Goal: Transaction & Acquisition: Purchase product/service

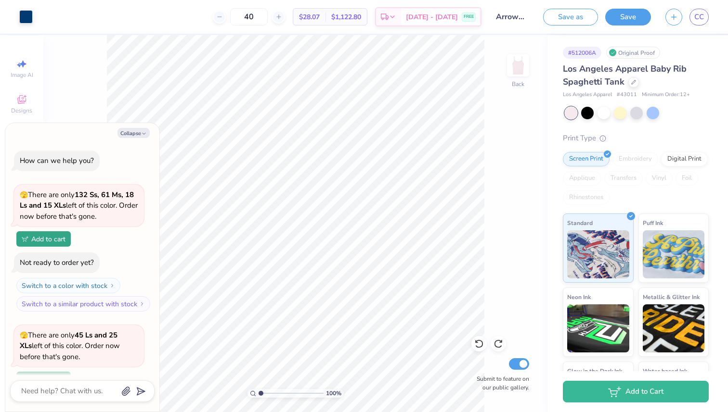
scroll to position [1115, 0]
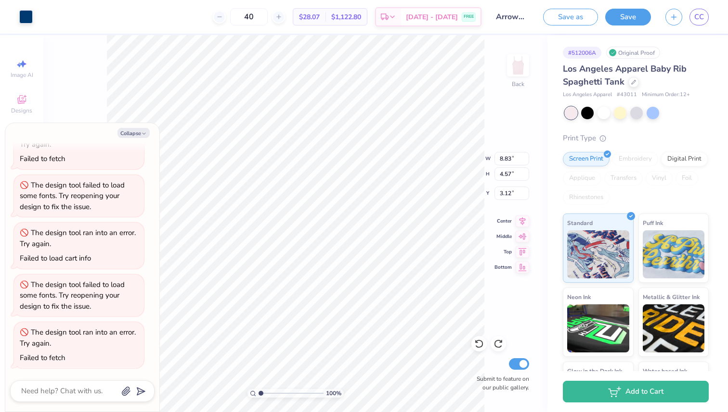
type textarea "x"
type input "3.13"
click at [137, 132] on button "Collapse" at bounding box center [133, 133] width 32 height 10
type textarea "x"
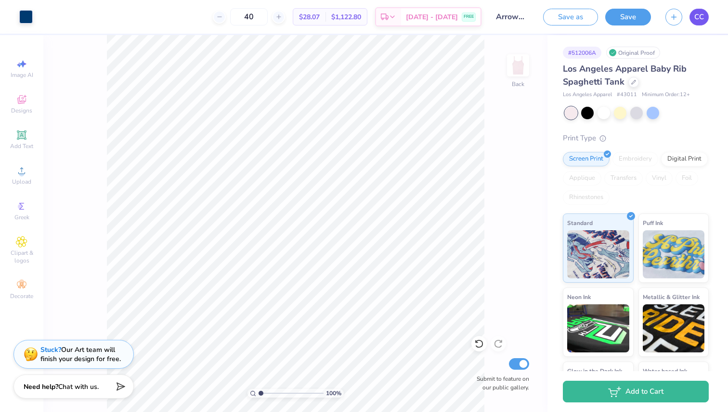
click at [700, 16] on span "CC" at bounding box center [699, 17] width 10 height 11
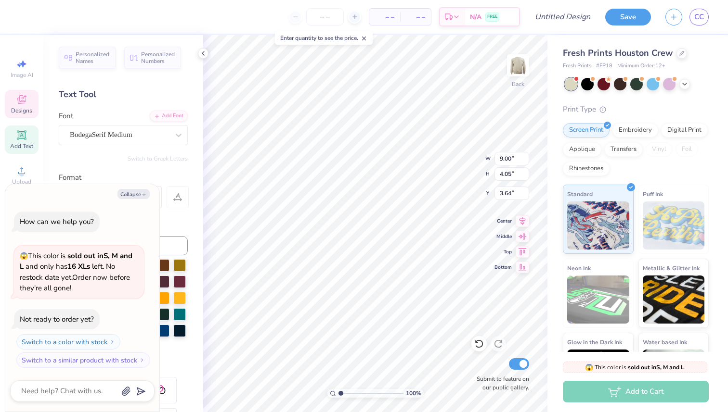
scroll to position [0, 3]
type textarea "x"
type textarea "FALL DATE PART"
type textarea "x"
type textarea "FALL DATE PAR"
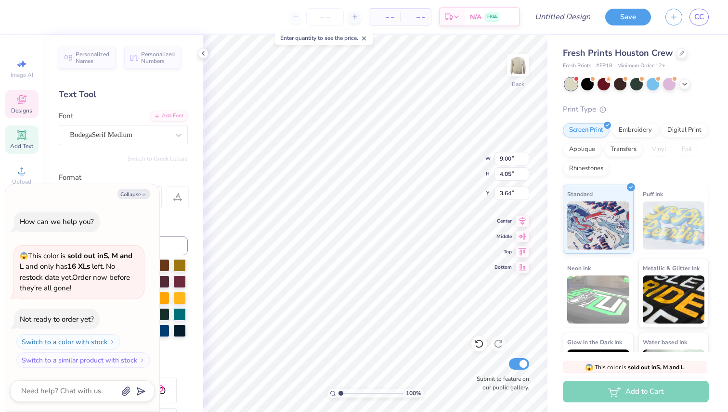
type textarea "x"
type textarea "FALL DATE PA"
type textarea "x"
type textarea "FALL DATE P"
type textarea "x"
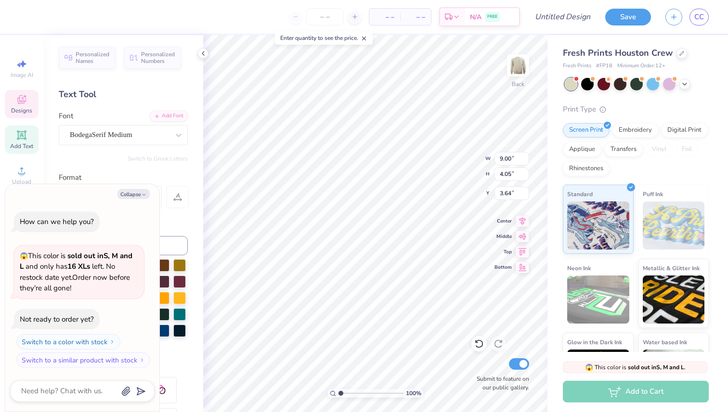
type textarea "FALL DATE"
type textarea "x"
type textarea "FALL DATE"
type textarea "x"
type textarea "FALL DAT"
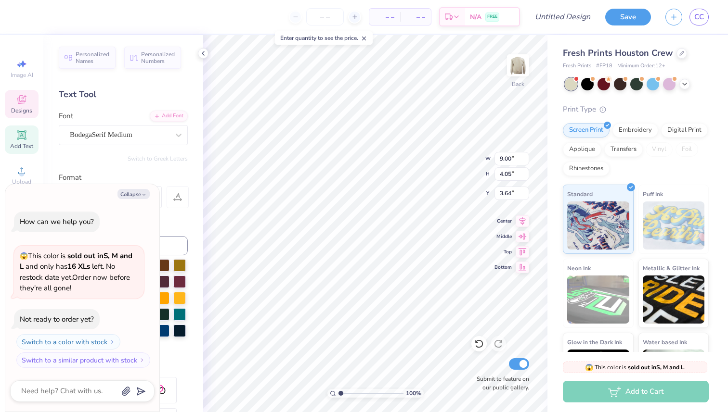
type textarea "x"
type textarea "FALL DA"
type textarea "x"
type textarea "FALL D"
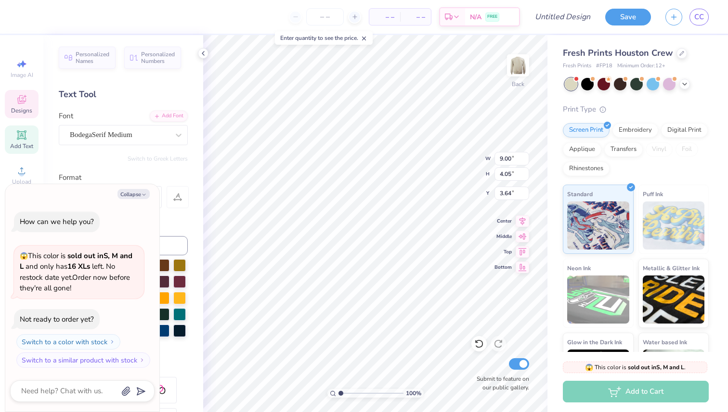
type textarea "x"
type textarea "FALL"
type textarea "x"
type textarea "FALL F"
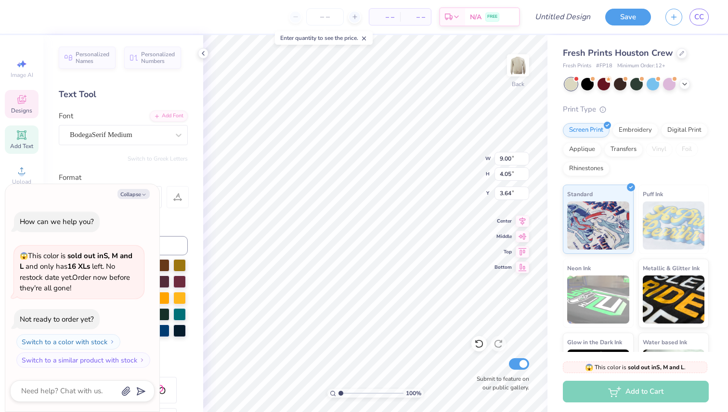
type textarea "x"
type textarea "FALL Fe"
type textarea "x"
type textarea "FALL Fes"
type textarea "x"
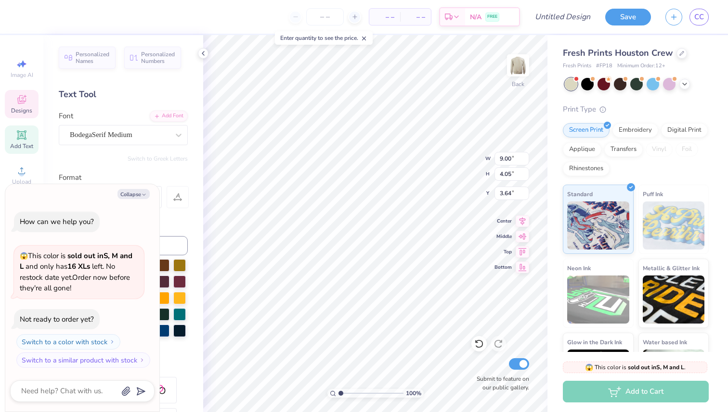
type textarea "FALL Fest"
type textarea "x"
type textarea "FALL Festi"
type textarea "x"
type textarea "FALL Fest"
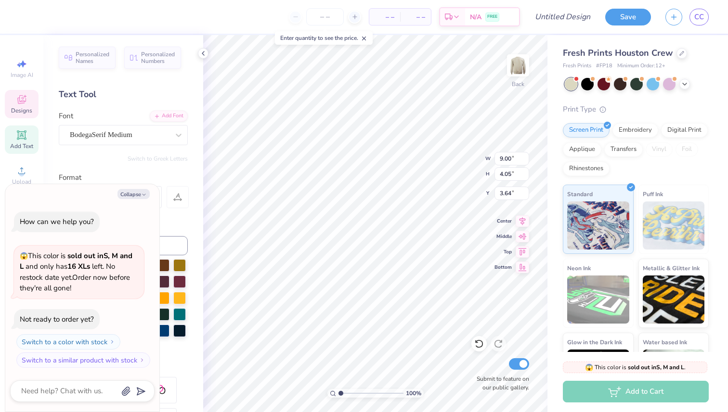
type textarea "x"
type textarea "FALL Fes"
type textarea "x"
type textarea "FALL Fe"
type textarea "x"
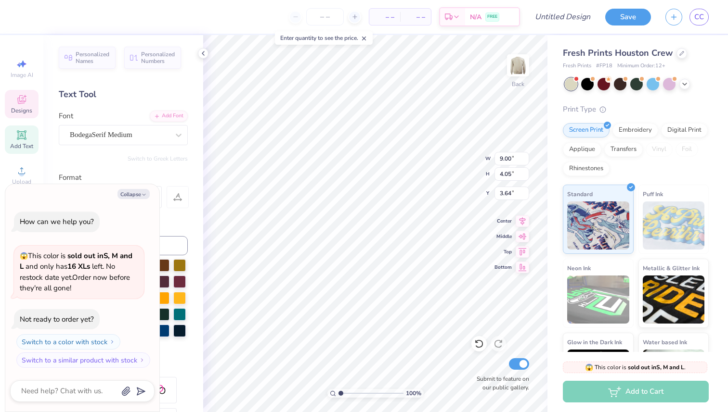
type textarea "FALL F"
type textarea "x"
type textarea "FALL FE"
type textarea "x"
type textarea "FALL FES"
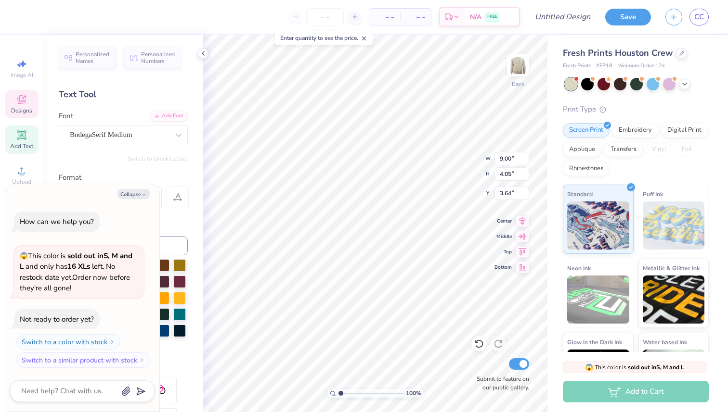
type textarea "x"
type textarea "FALL FEST"
type textarea "x"
type textarea "FALL FESTIV"
type textarea "x"
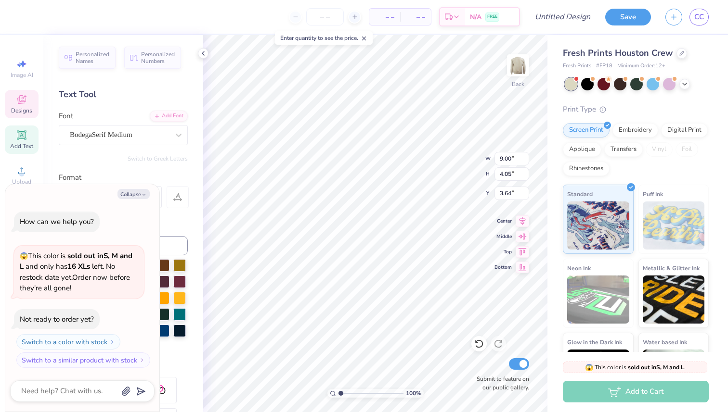
type textarea "FALL FESTIVA"
type textarea "x"
type textarea "FALL FESTIVAL"
type textarea "x"
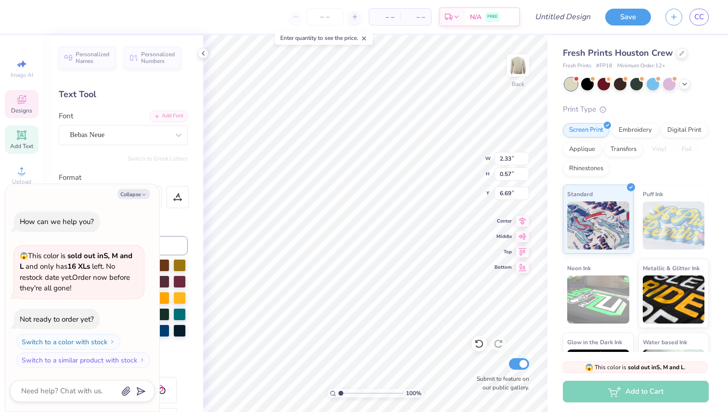
type textarea "ALPHA"
type textarea "x"
type textarea "ALPH"
type textarea "x"
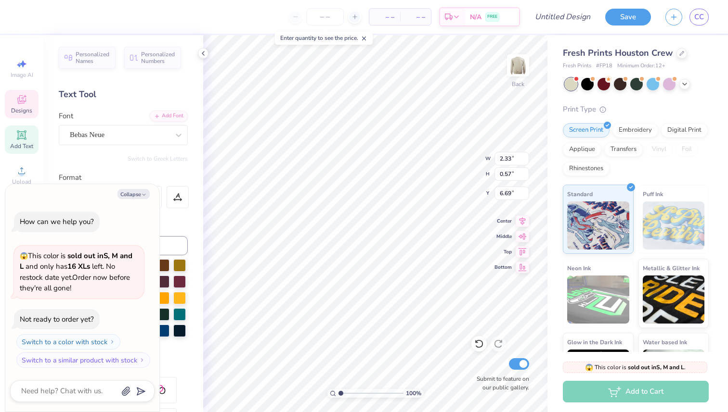
type textarea "ALP"
type textarea "x"
type textarea "AL"
type textarea "x"
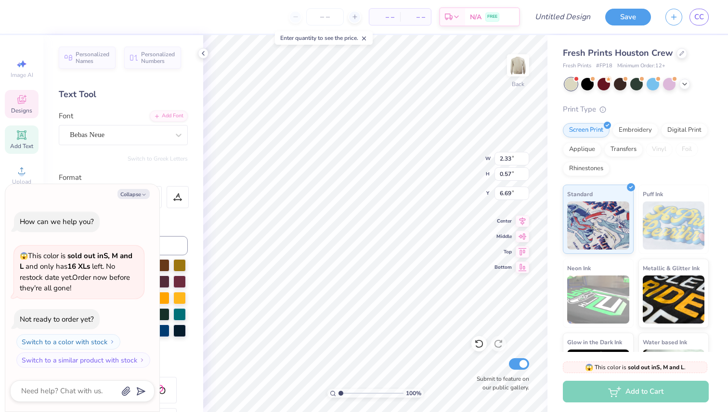
type textarea "A"
type textarea "x"
type textarea "P"
type textarea "x"
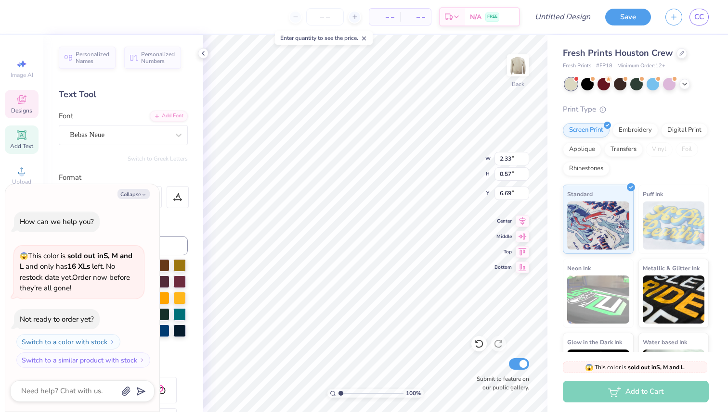
type textarea "PI"
type textarea "x"
type textarea "PI"
type textarea "x"
type textarea "PI P"
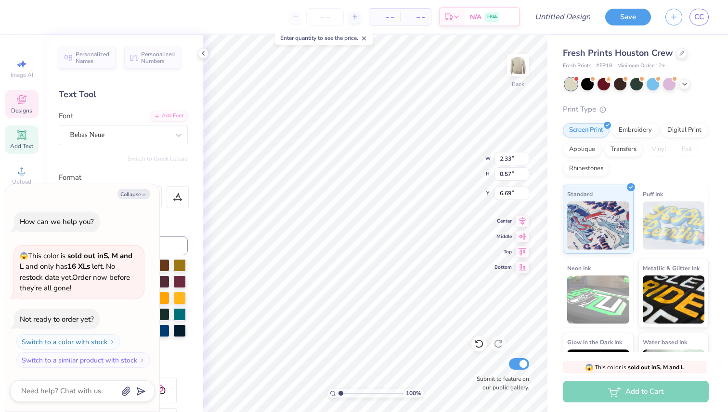
type textarea "x"
type textarea "PI PH"
type textarea "x"
type textarea "PI PHI"
type textarea "x"
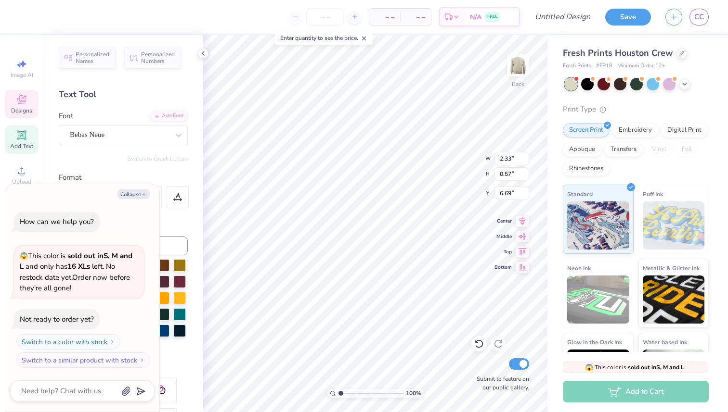
type textarea "PI PHI"
type textarea "x"
type textarea "PI PHI X"
type textarea "x"
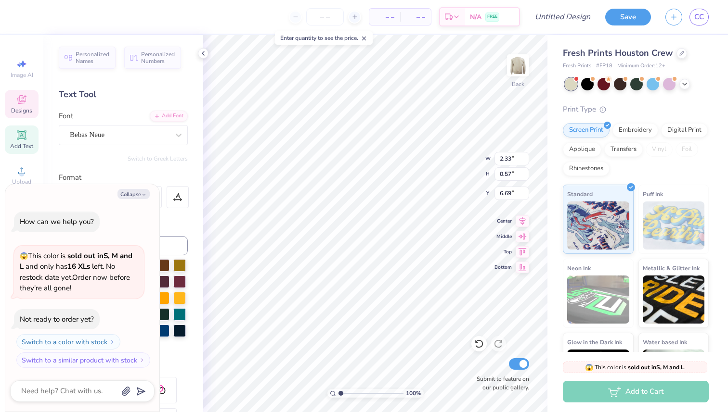
type textarea "PI PHI X"
type textarea "x"
type textarea "PI PHI X L"
type textarea "x"
type textarea "PI PHI X LA"
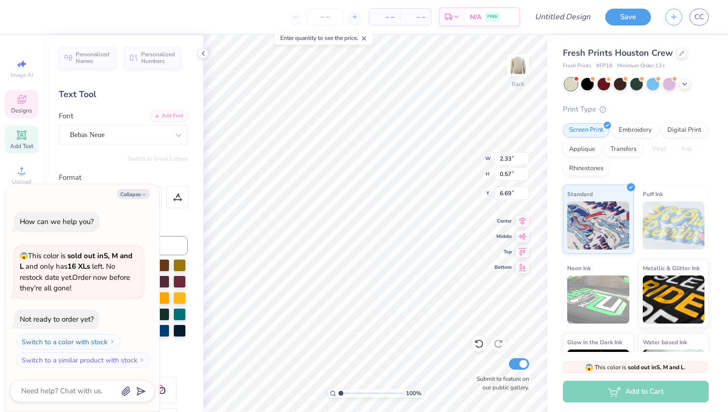
type textarea "x"
type textarea "PI PHI X LAM"
type textarea "x"
type textarea "PI PHI X LAMB"
type textarea "x"
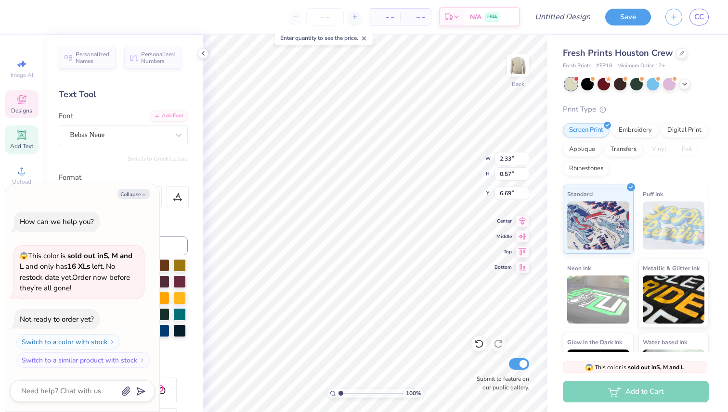
type textarea "PI PHI X LAMBD"
type textarea "x"
type textarea "PI PHI X LAMBDA"
type textarea "x"
type textarea "PI PHI X LAMBDA"
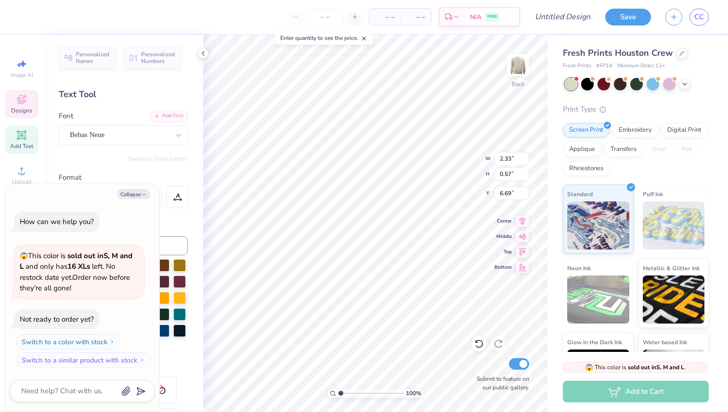
type textarea "x"
type textarea "PI PHI X LAMBDA C"
type textarea "x"
type textarea "PI PHI X LAMBDA CH"
type textarea "x"
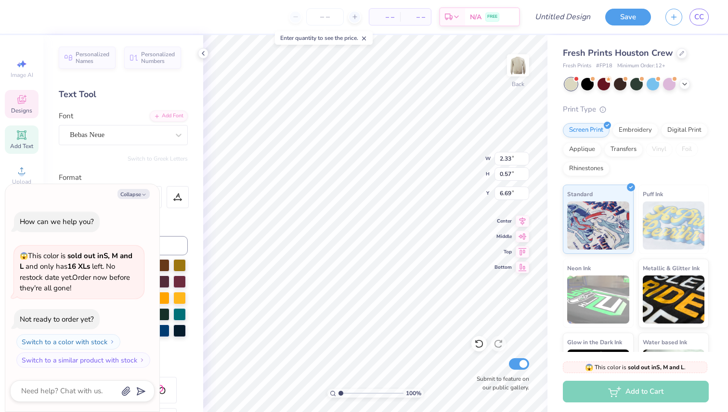
type textarea "PI PHI X LAMBDA CHI"
type textarea "x"
type input "6.73"
type textarea "x"
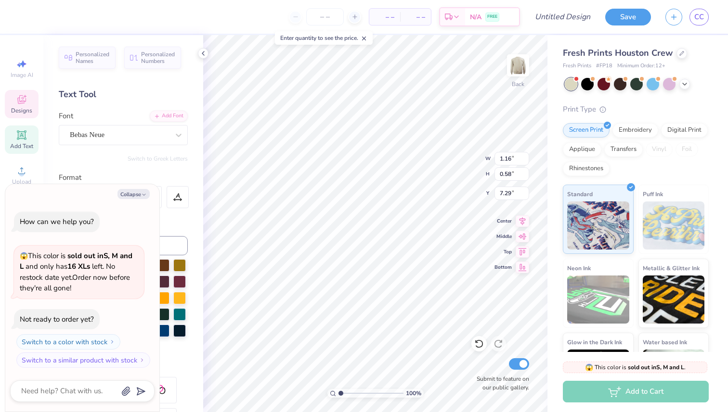
type input "7.63"
type textarea "x"
type textarea "202"
type textarea "x"
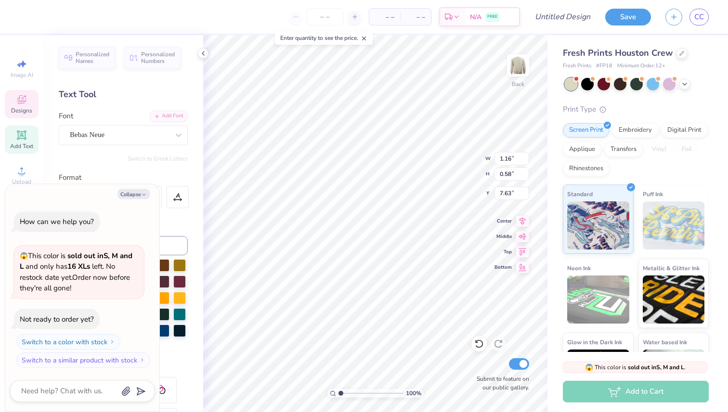
type textarea "2025"
type textarea "x"
type input "4.52"
type input "0.56"
type input "6.73"
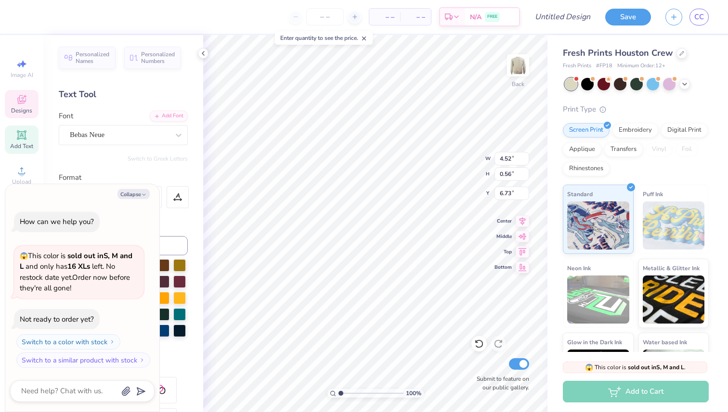
type textarea "x"
type input "6.75"
type textarea "x"
type input "9.86"
type input "8.51"
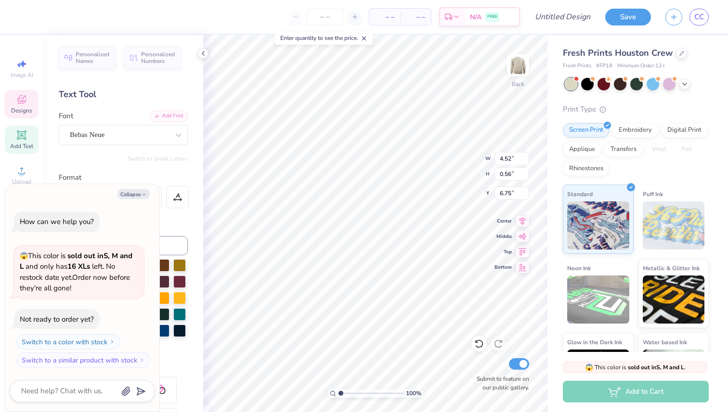
type input "6.52"
type textarea "x"
type input "6.59"
type textarea "x"
type input "1.14"
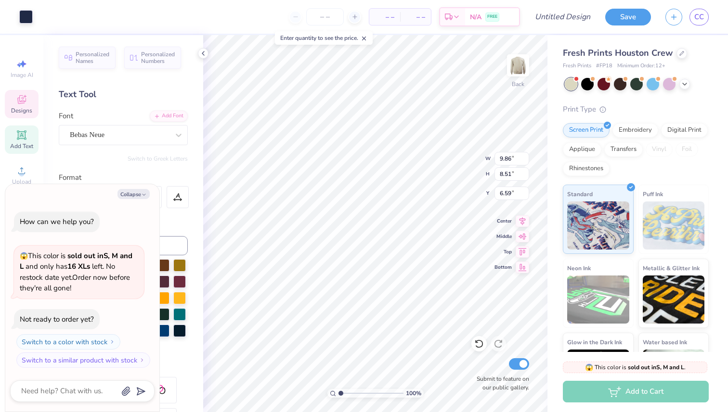
type input "0.56"
type input "7.69"
type textarea "x"
type input "7.63"
type textarea "x"
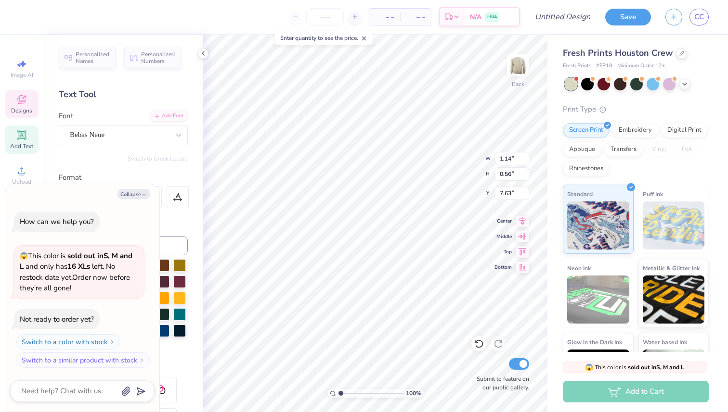
type input "9.86"
type input "11.11"
type input "3.99"
type textarea "x"
type textarea "F"
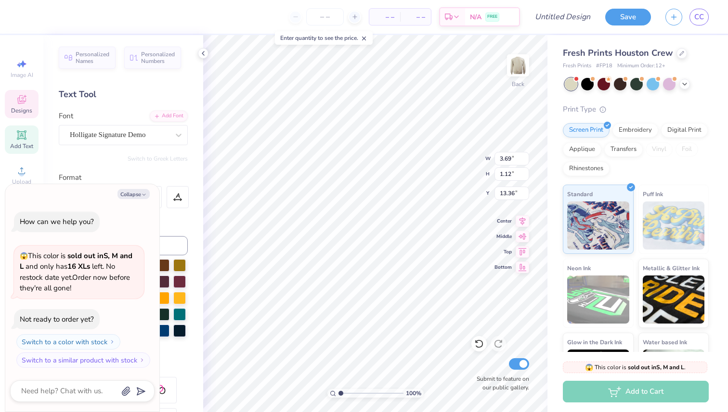
type textarea "x"
type textarea "FO"
type textarea "x"
type textarea "FOE"
type textarea "x"
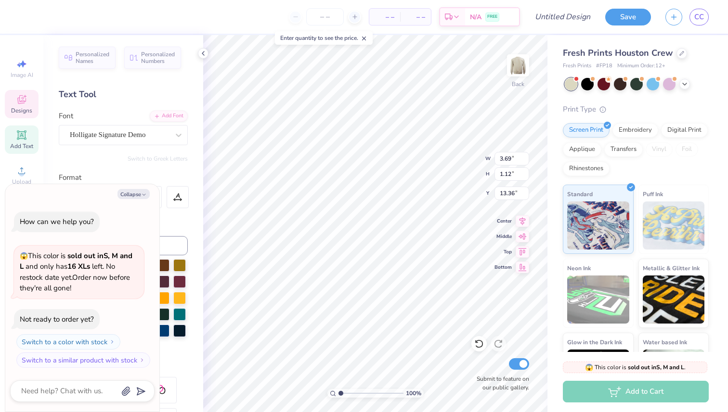
type textarea "FO"
type textarea "x"
type textarea "F"
type textarea "x"
type textarea "Fo"
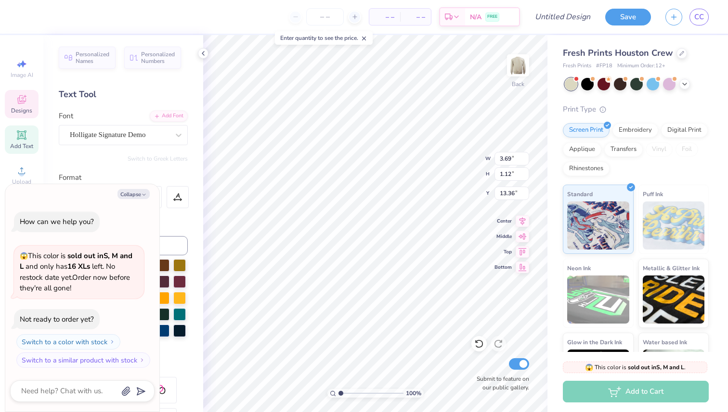
type textarea "x"
type textarea "For"
type textarea "x"
type textarea "Fort"
type textarea "x"
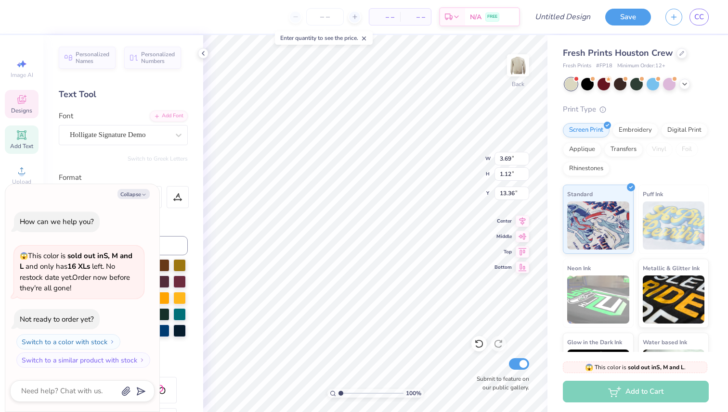
type textarea "Fort"
type textarea "x"
type textarea "Fort C"
type textarea "x"
type textarea "Fort Co"
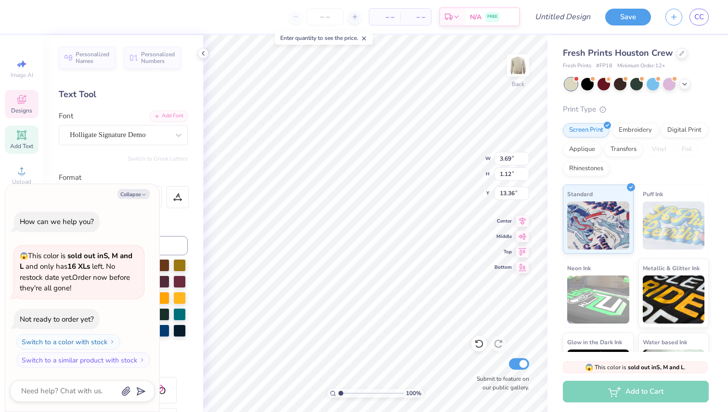
type textarea "x"
type textarea "Fort Col"
type textarea "x"
type textarea "Fort Coll"
type textarea "x"
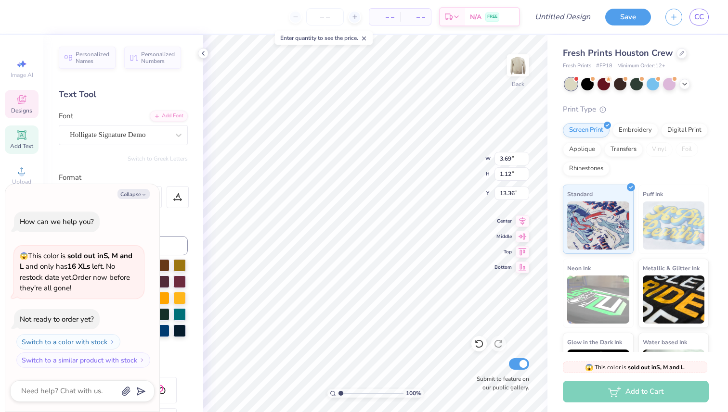
type textarea "Fort Colli"
type textarea "x"
type textarea "Fort Collin"
type textarea "x"
type textarea "Fort Collins"
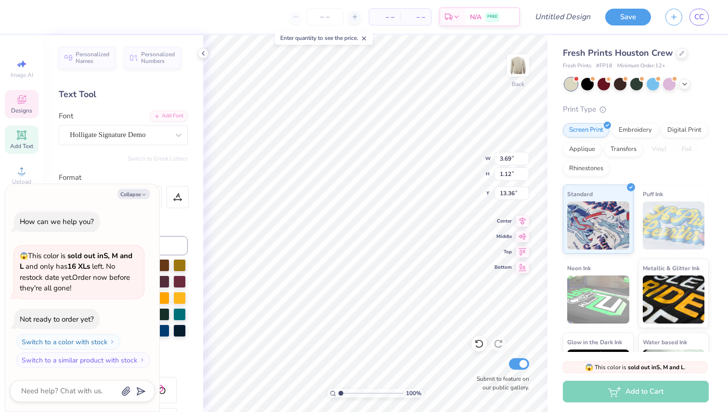
scroll to position [0, 1]
type textarea "x"
type input "2.11"
type input "0.85"
type input "14.25"
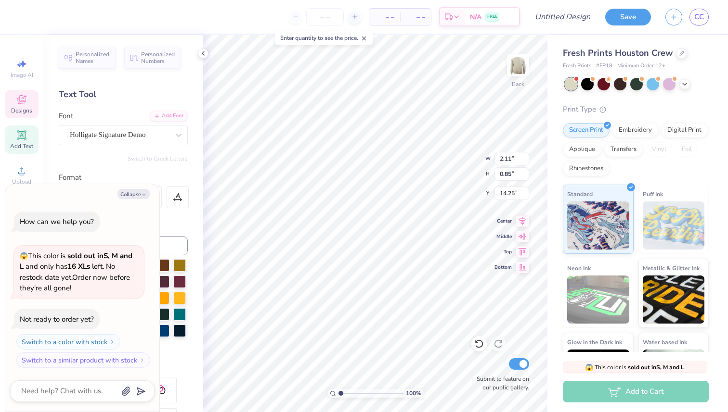
type textarea "x"
type textarea "CO"
type textarea "x"
type textarea "COl"
type textarea "x"
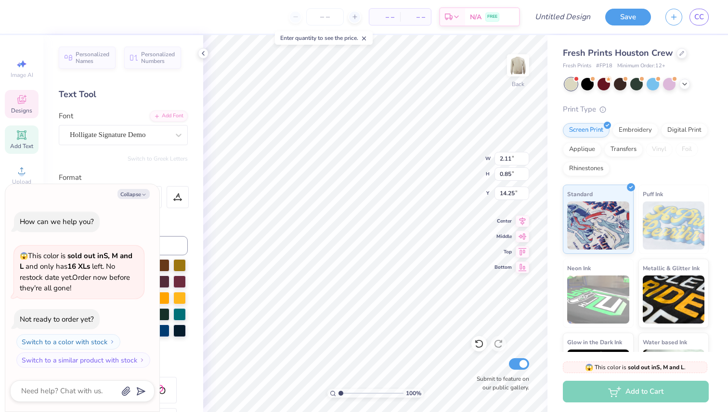
type textarea "COl"
type textarea "x"
type textarea "C"
type textarea "x"
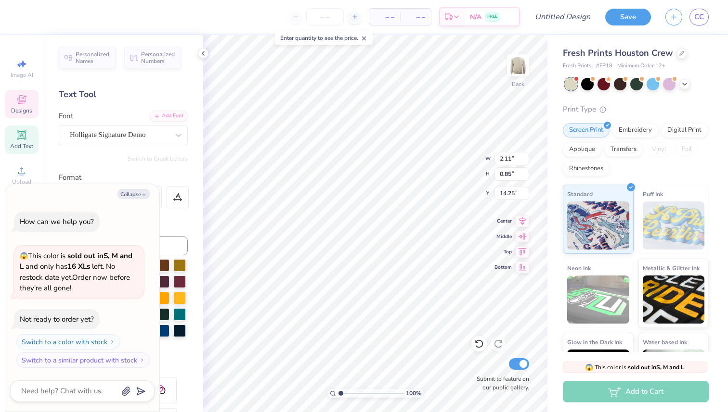
type textarea "x"
type textarea "C"
type textarea "x"
type textarea "Co"
type textarea "x"
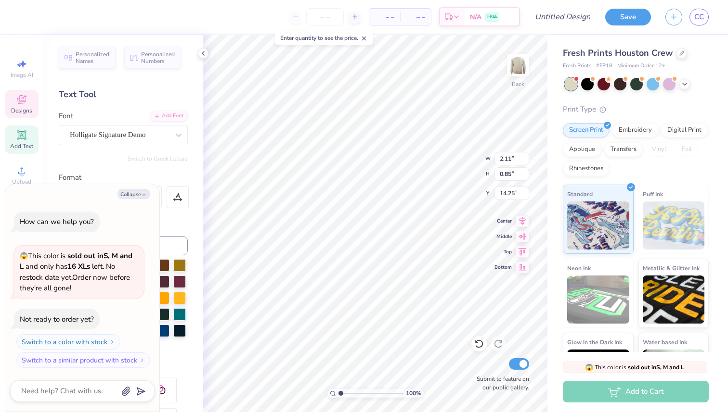
type textarea "Col"
type textarea "x"
type textarea "Colo"
type textarea "x"
type textarea "Color"
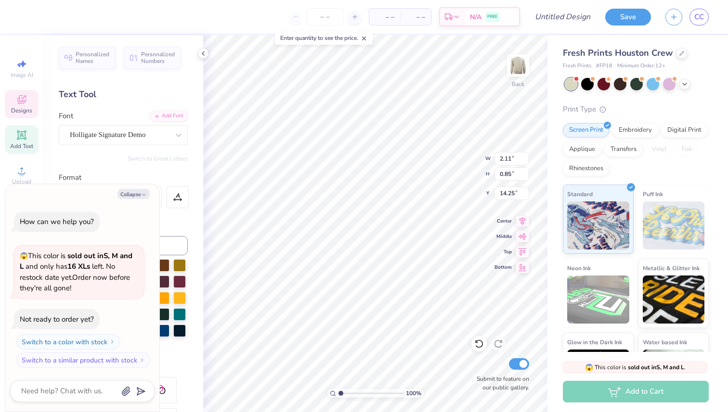
type textarea "x"
type textarea "Colorad"
type textarea "x"
type textarea "Colorado"
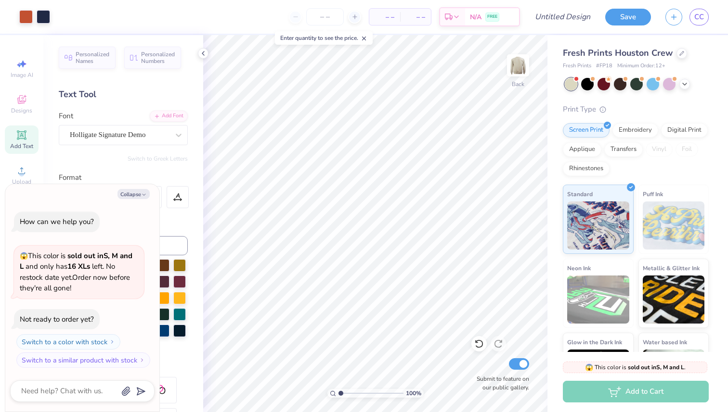
click at [188, 353] on div "Personalized Names Personalized Numbers Text Tool Add Font Font Holligate Signa…" at bounding box center [123, 223] width 160 height 377
click at [133, 197] on button "Collapse" at bounding box center [133, 194] width 32 height 10
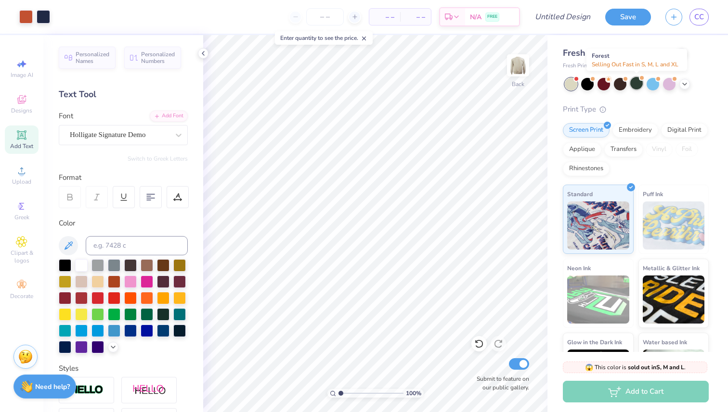
click at [636, 86] on div at bounding box center [636, 83] width 13 height 13
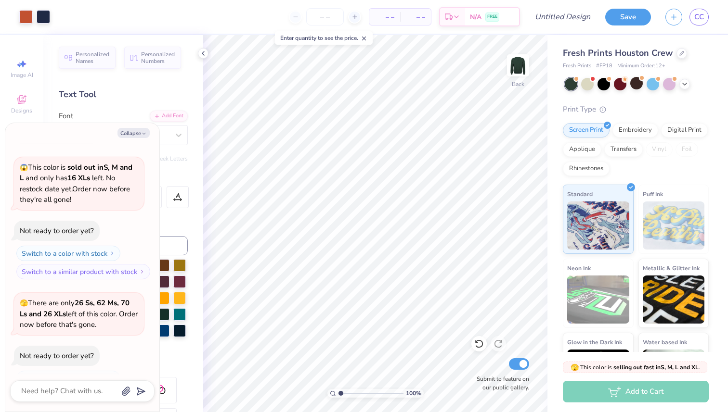
scroll to position [64, 0]
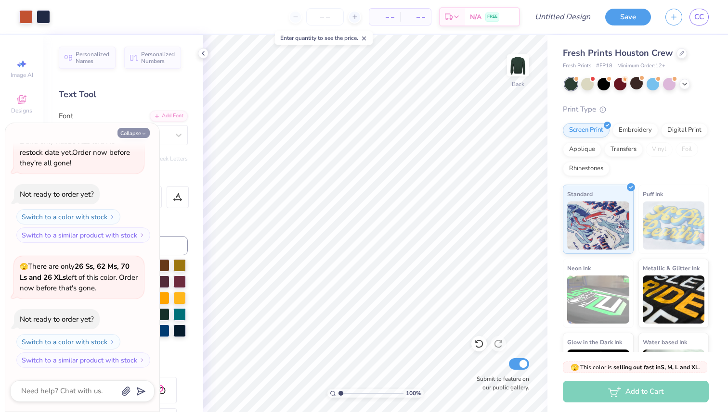
click at [141, 132] on icon "button" at bounding box center [144, 134] width 6 height 6
type textarea "x"
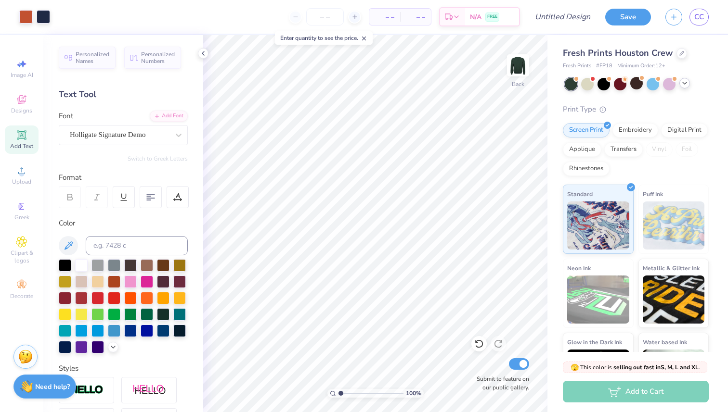
click at [683, 84] on icon at bounding box center [685, 83] width 8 height 8
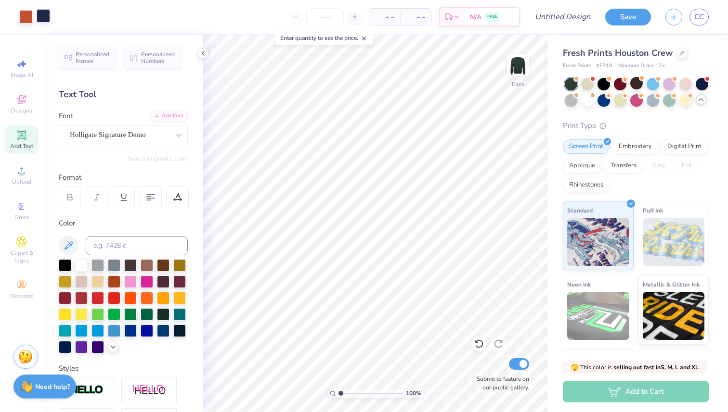
click at [48, 16] on div at bounding box center [43, 15] width 13 height 13
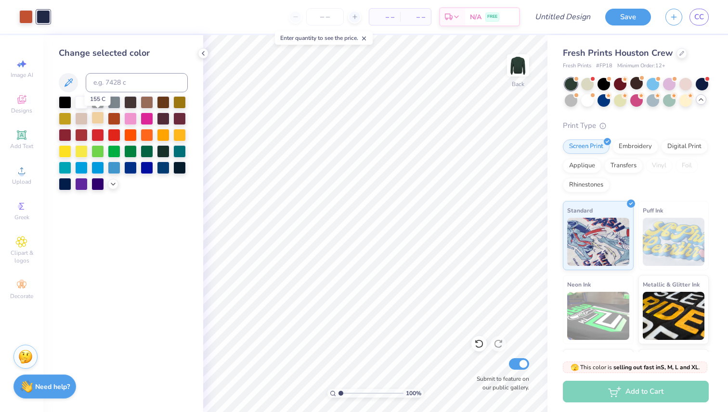
click at [97, 120] on div at bounding box center [97, 118] width 13 height 13
click at [115, 118] on div at bounding box center [114, 118] width 13 height 13
click at [24, 19] on div at bounding box center [25, 15] width 13 height 13
click at [97, 123] on div at bounding box center [97, 118] width 13 height 13
click at [107, 240] on div "Change selected color" at bounding box center [123, 223] width 160 height 377
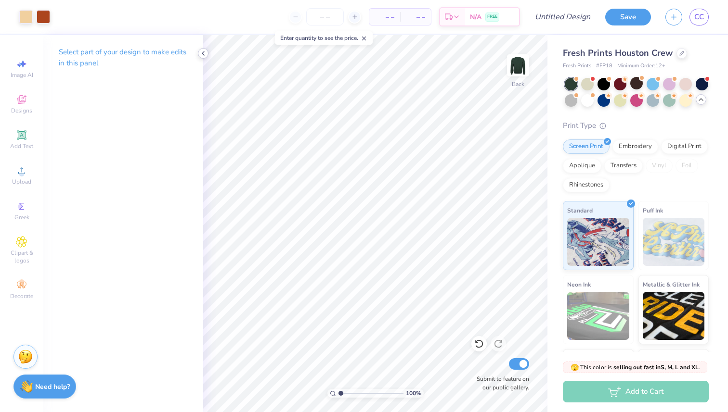
click at [201, 54] on icon at bounding box center [203, 54] width 8 height 8
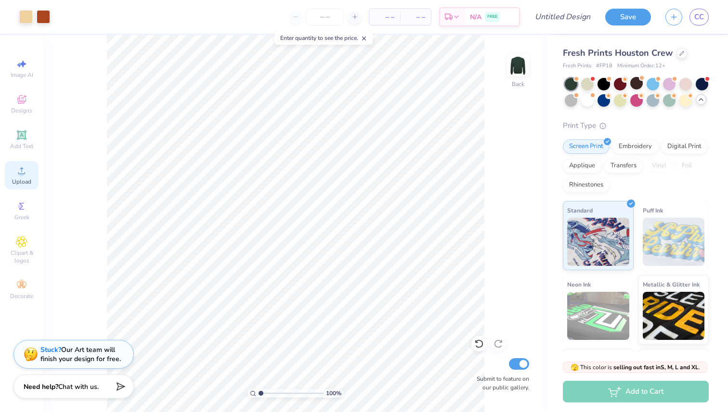
click at [19, 174] on icon at bounding box center [21, 170] width 7 height 7
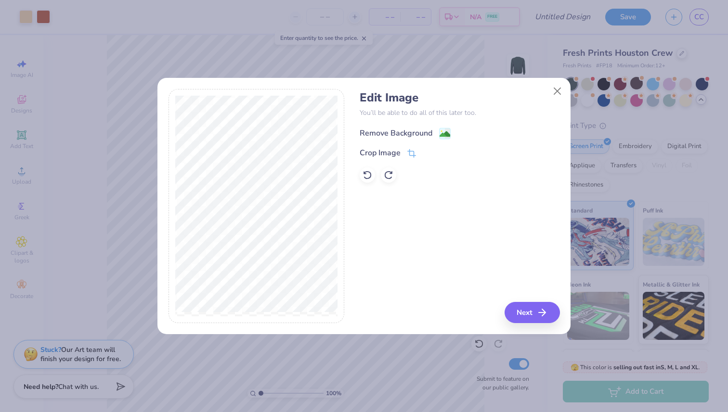
click at [404, 130] on div "Remove Background" at bounding box center [396, 134] width 73 height 12
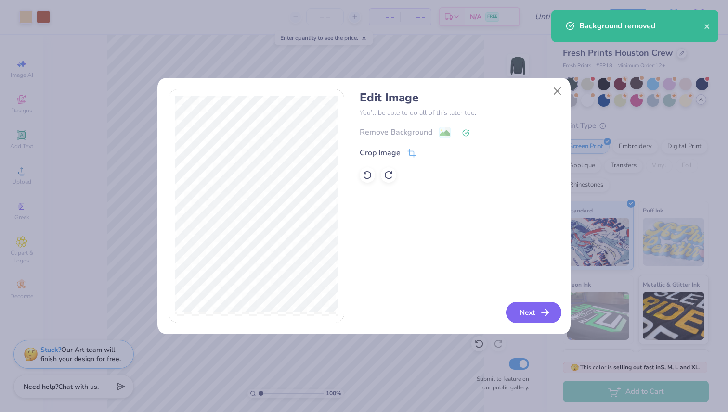
click at [529, 309] on button "Next" at bounding box center [533, 312] width 55 height 21
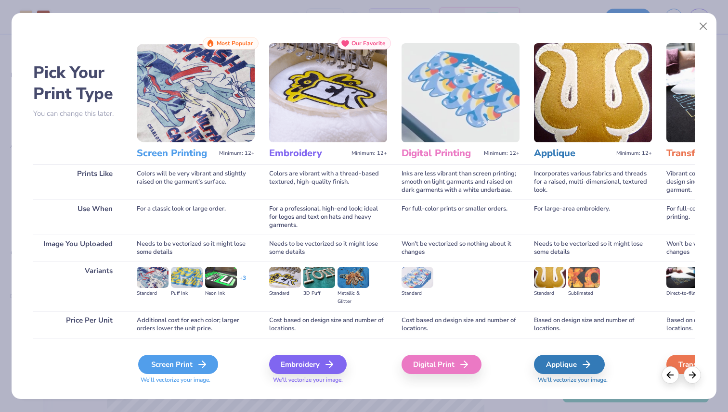
click at [174, 363] on div "Screen Print" at bounding box center [178, 364] width 80 height 19
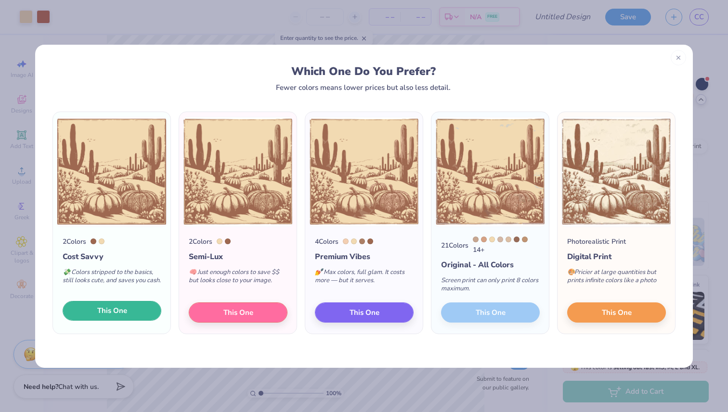
click at [128, 314] on button "This One" at bounding box center [112, 311] width 99 height 20
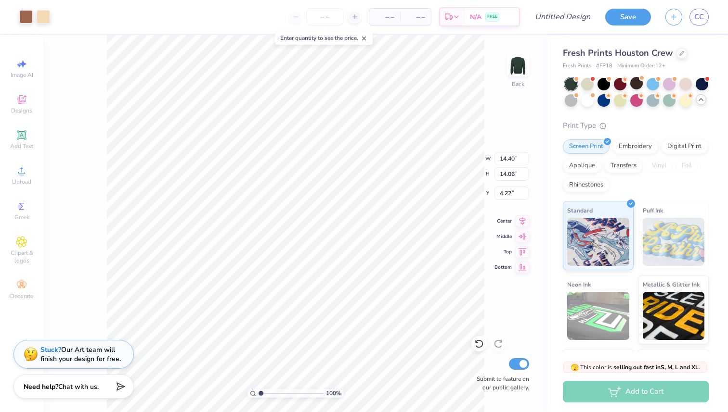
type input "5.68"
type input "5.54"
type input "15.17"
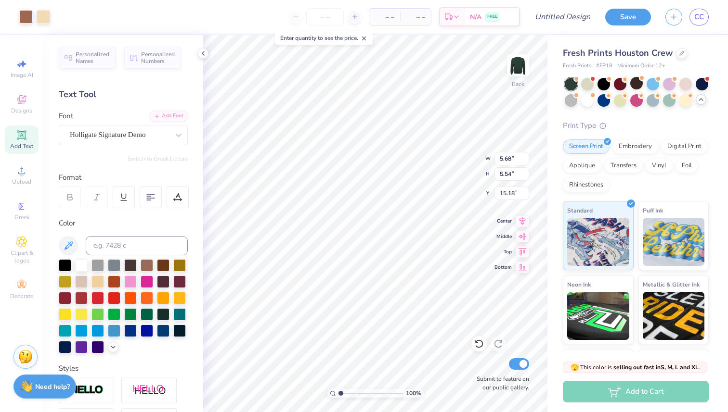
type input "5.34"
type input "12.05"
type input "11.77"
type input "5.37"
click at [20, 145] on span "Add Text" at bounding box center [21, 146] width 23 height 8
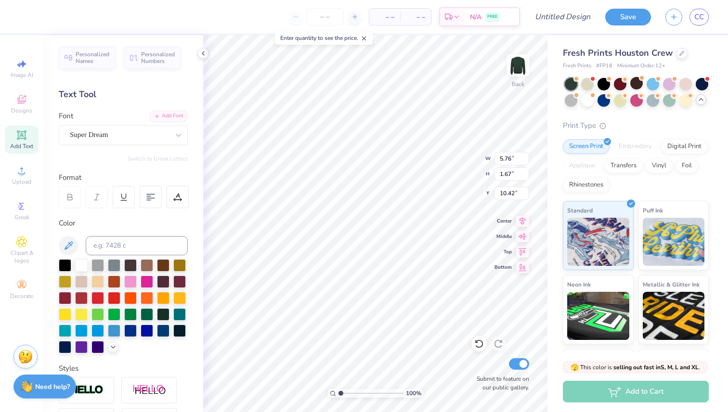
type textarea "T"
type textarea "PI PHI X LAMBDA CHI"
click at [149, 131] on div "Super Dream" at bounding box center [119, 135] width 101 height 15
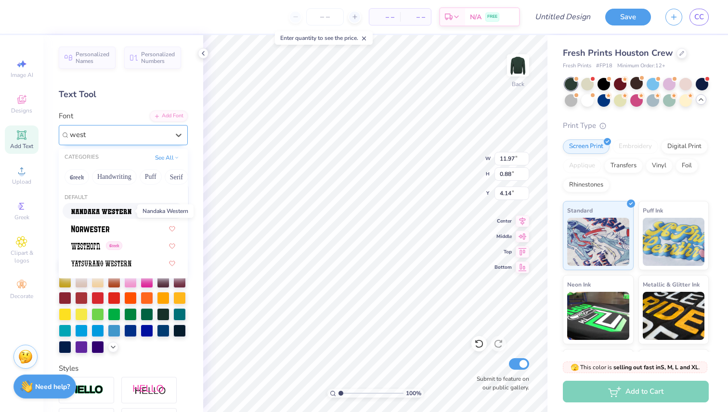
click at [118, 210] on img at bounding box center [101, 211] width 60 height 7
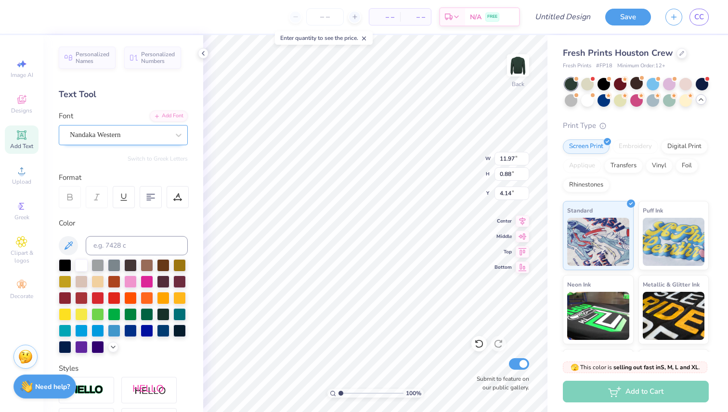
click at [130, 134] on div "Nandaka Western" at bounding box center [119, 135] width 101 height 15
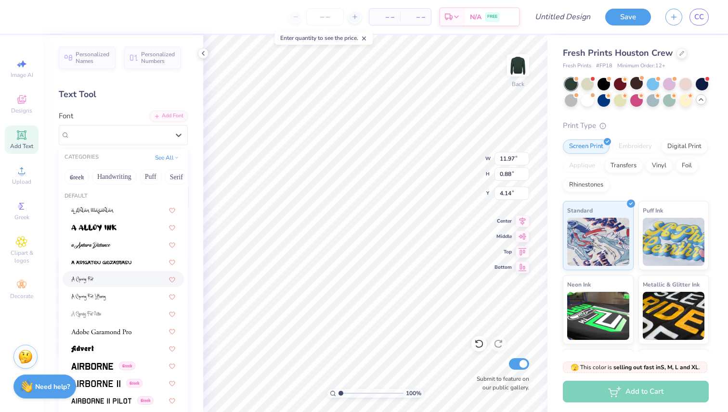
scroll to position [54, 0]
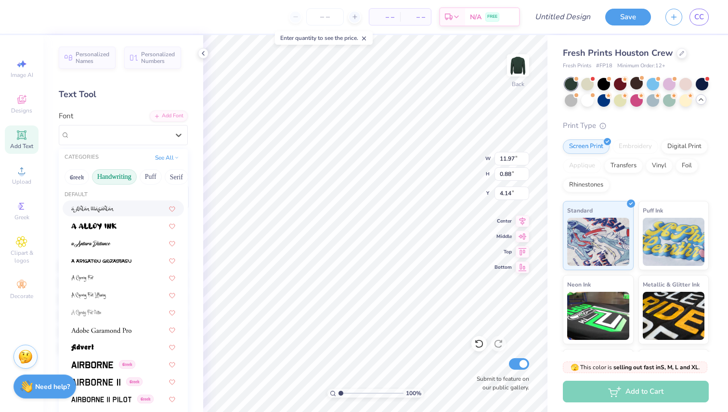
click at [113, 181] on button "Handwriting" at bounding box center [114, 176] width 45 height 15
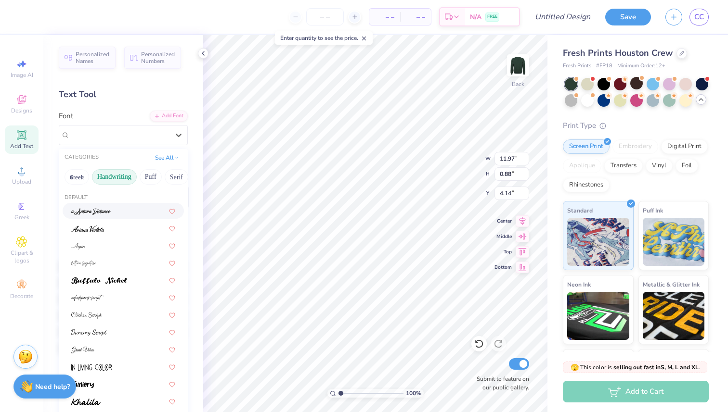
click at [115, 178] on button "Handwriting" at bounding box center [114, 176] width 45 height 15
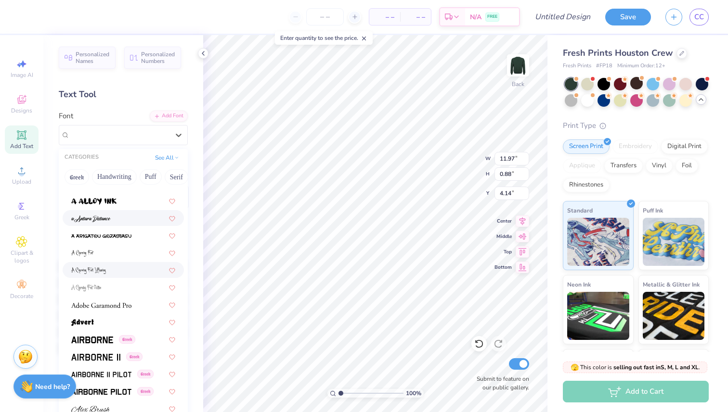
scroll to position [84, 0]
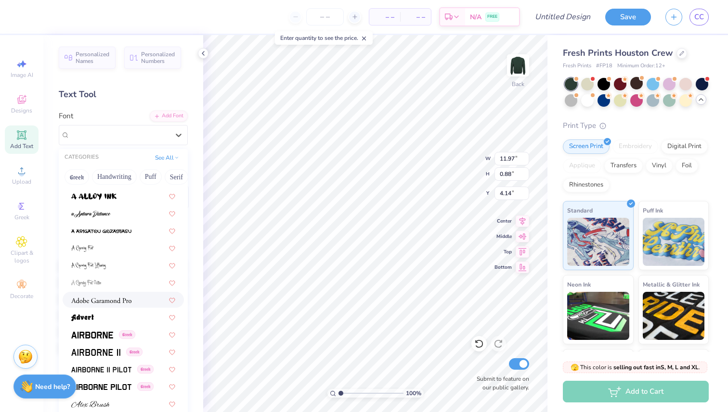
click at [102, 303] on img at bounding box center [101, 300] width 60 height 7
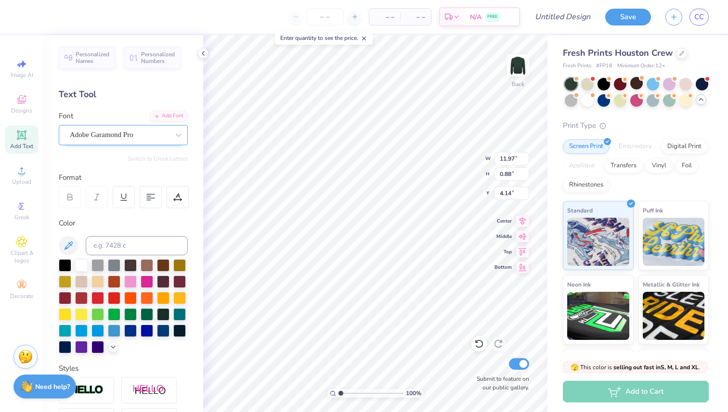
click at [140, 141] on div at bounding box center [119, 135] width 99 height 13
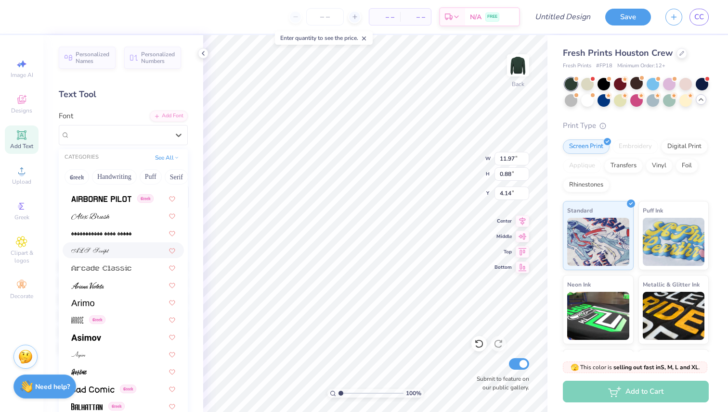
scroll to position [279, 0]
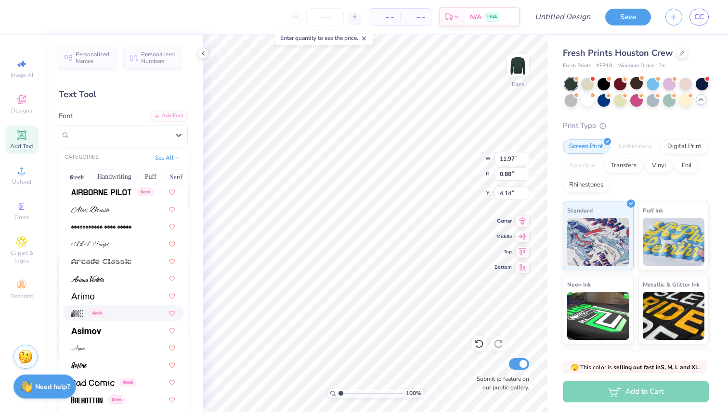
click at [126, 309] on div "Greek" at bounding box center [123, 313] width 104 height 10
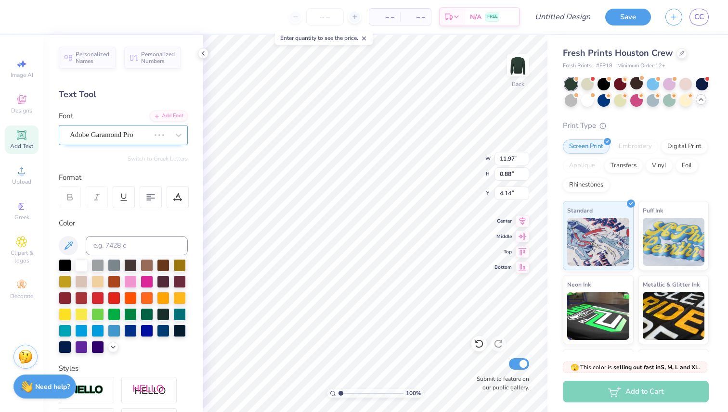
click at [137, 136] on div "Adobe Garamond Pro" at bounding box center [110, 135] width 82 height 15
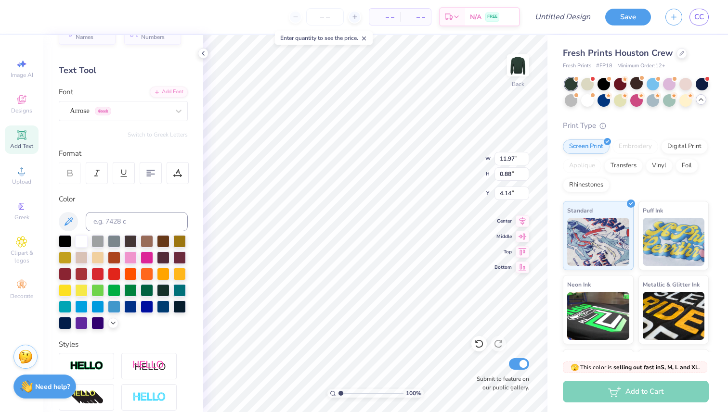
scroll to position [0, 0]
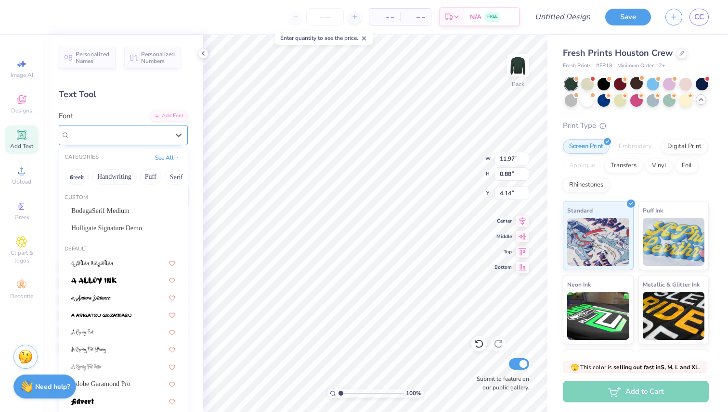
click at [105, 138] on div "Arrose Greek" at bounding box center [119, 135] width 101 height 15
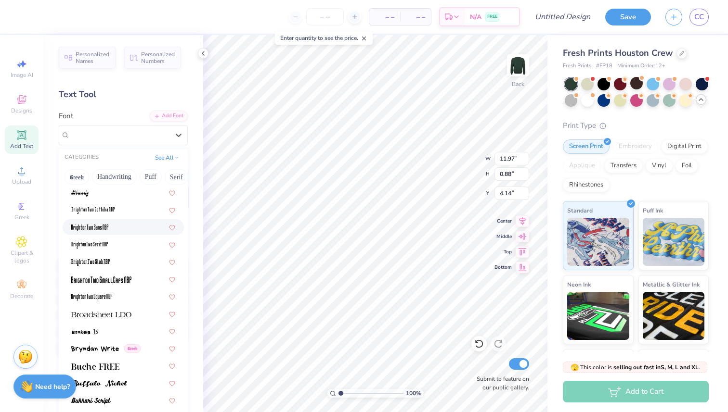
scroll to position [770, 0]
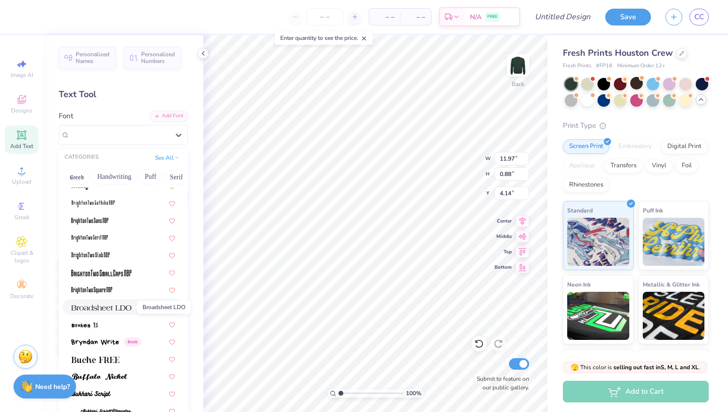
click at [95, 311] on span at bounding box center [101, 307] width 60 height 10
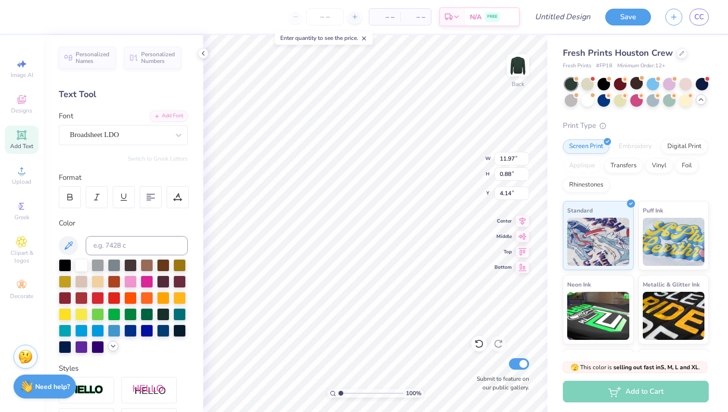
click at [114, 346] on polyline at bounding box center [113, 347] width 4 height 2
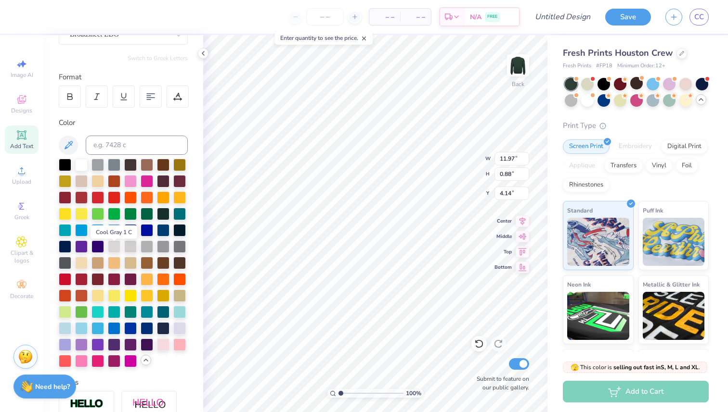
scroll to position [95, 0]
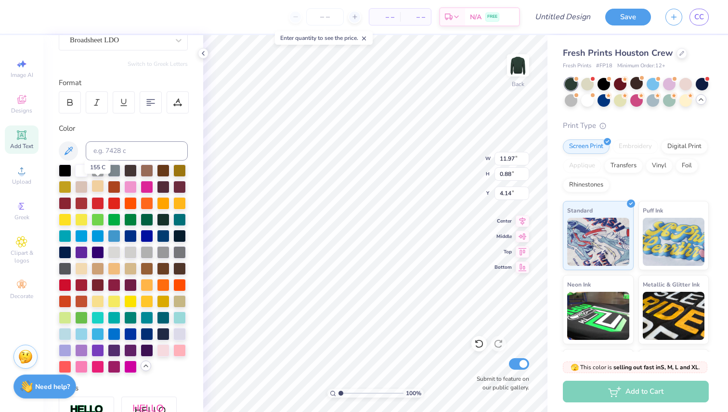
click at [100, 191] on div at bounding box center [97, 186] width 13 height 13
click at [82, 269] on div at bounding box center [81, 268] width 13 height 13
click at [100, 184] on div at bounding box center [97, 186] width 13 height 13
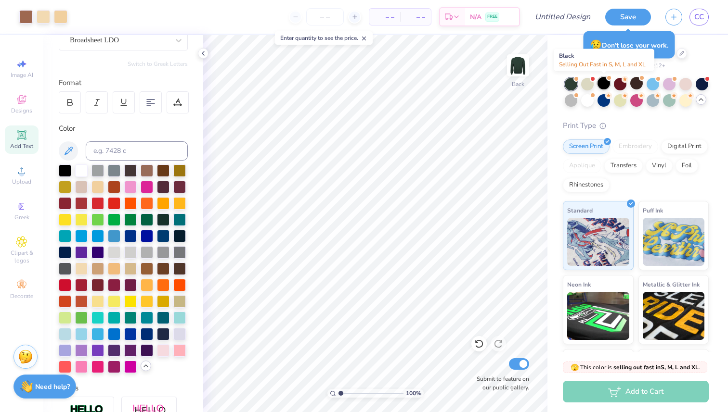
click at [607, 84] on div at bounding box center [603, 83] width 13 height 13
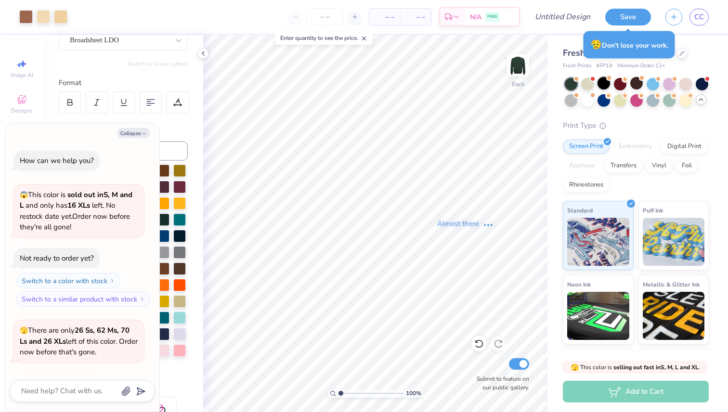
scroll to position [189, 0]
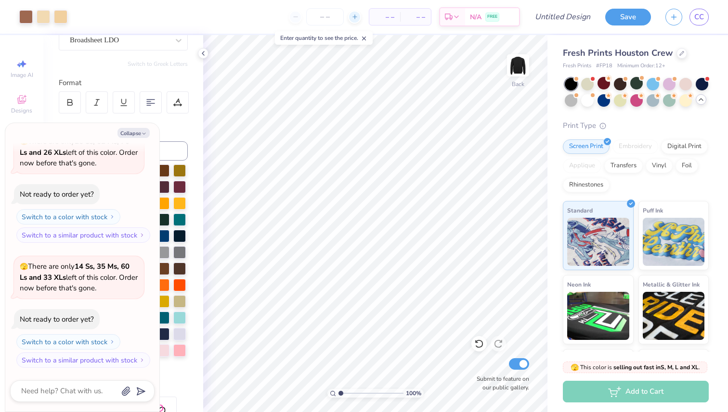
click at [357, 16] on icon at bounding box center [354, 16] width 7 height 7
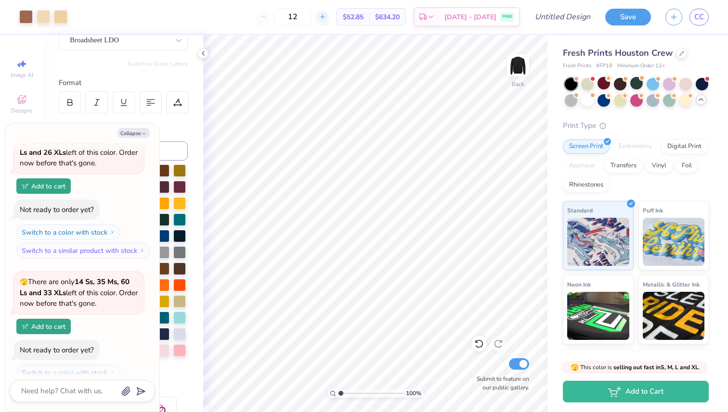
click at [326, 17] on icon at bounding box center [322, 16] width 7 height 7
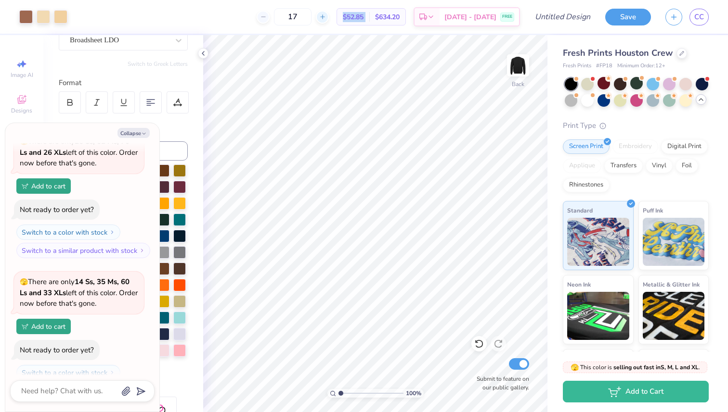
click at [326, 17] on icon at bounding box center [322, 16] width 7 height 7
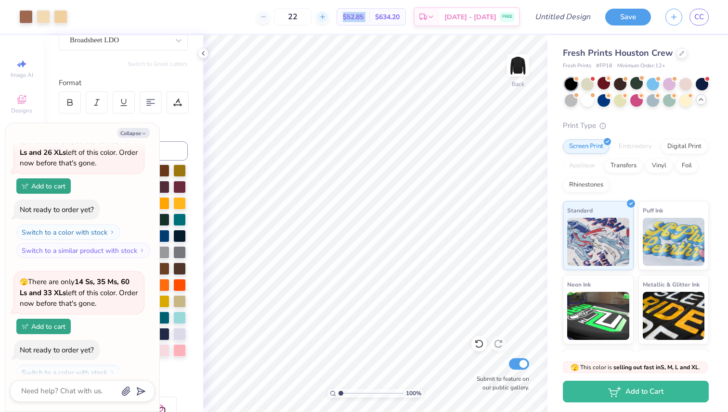
click at [326, 17] on icon at bounding box center [322, 16] width 7 height 7
click at [322, 17] on line at bounding box center [322, 17] width 0 height 4
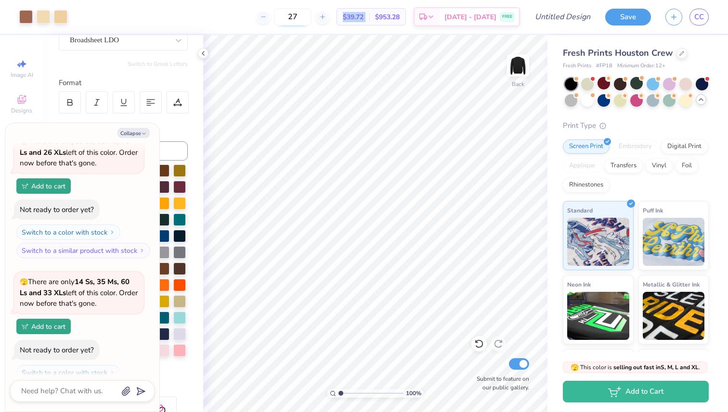
click at [322, 17] on line at bounding box center [322, 17] width 0 height 4
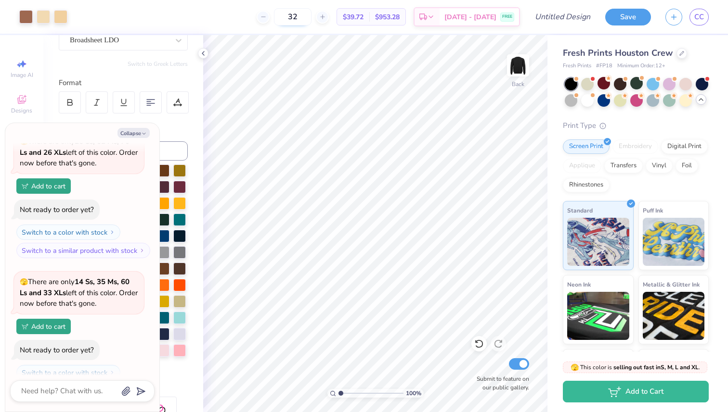
click at [311, 16] on input "32" at bounding box center [293, 16] width 38 height 17
click at [679, 53] on icon at bounding box center [681, 52] width 5 height 5
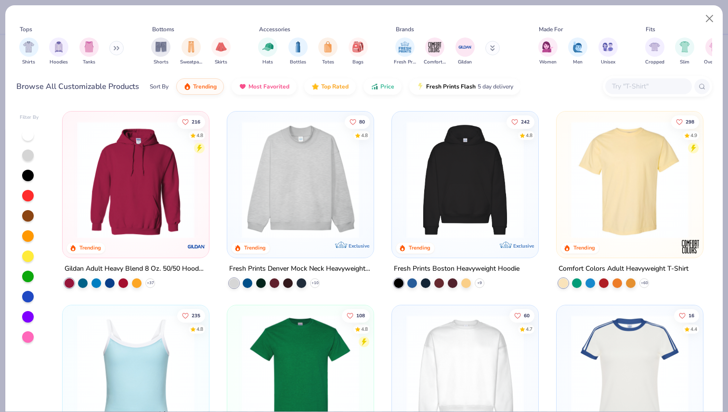
click at [306, 203] on img at bounding box center [300, 179] width 127 height 117
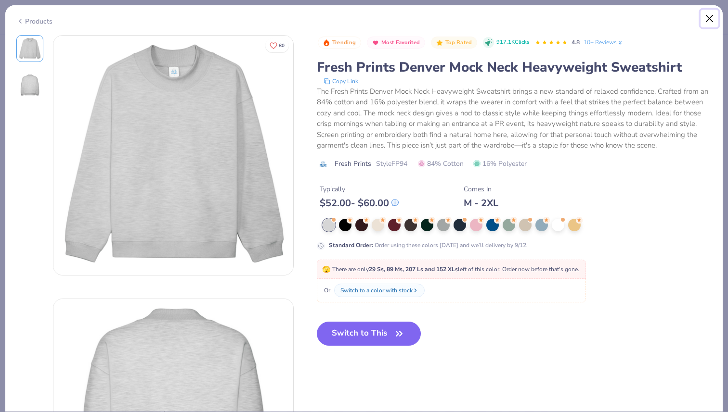
click at [714, 16] on button "Close" at bounding box center [709, 19] width 18 height 18
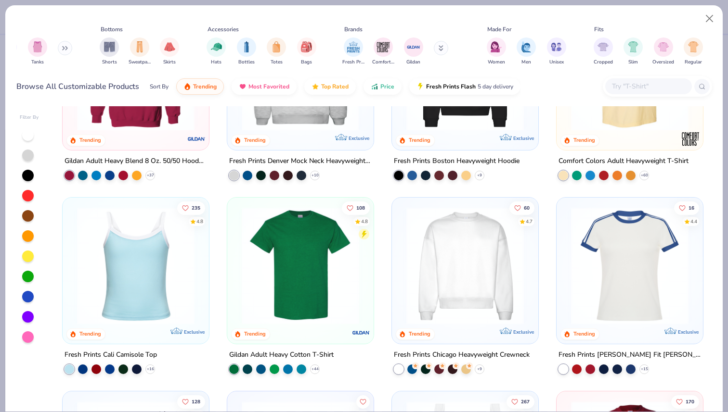
scroll to position [110, 0]
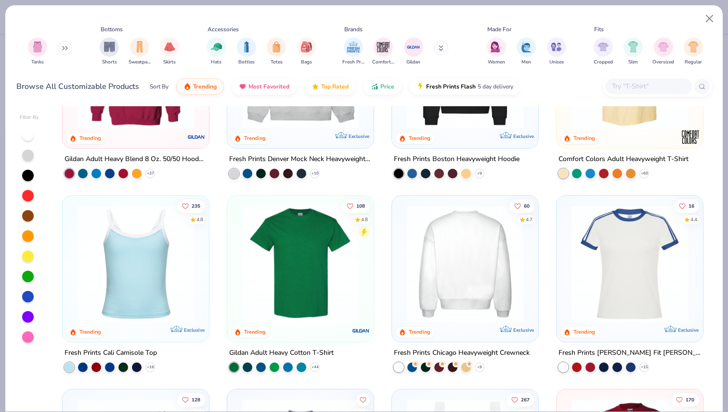
click at [461, 252] on img at bounding box center [464, 264] width 127 height 117
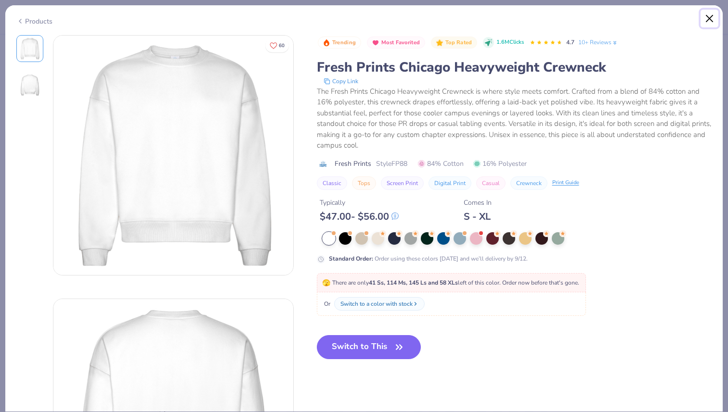
click at [712, 21] on button "Close" at bounding box center [709, 19] width 18 height 18
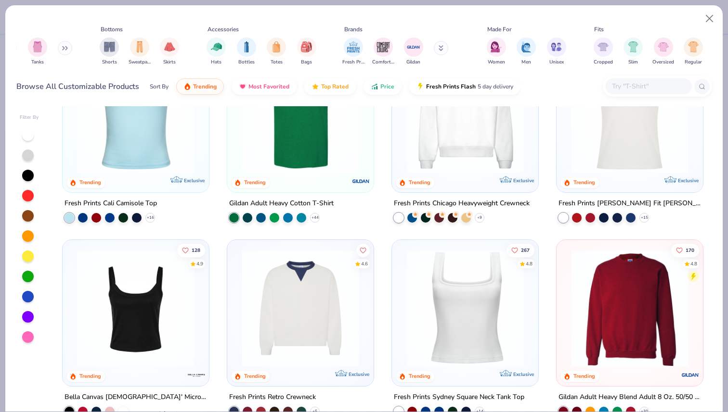
scroll to position [295, 0]
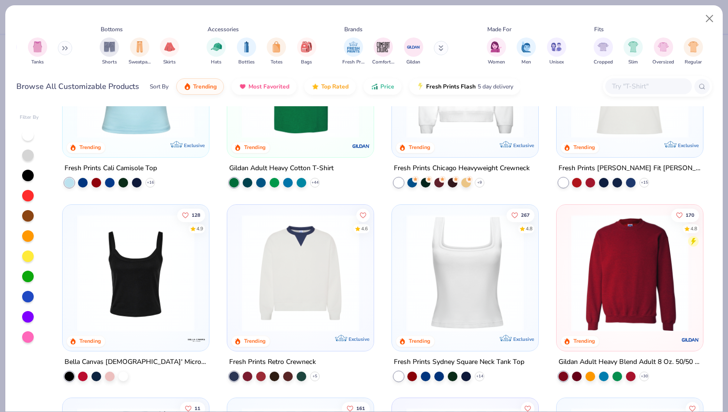
click at [636, 259] on img at bounding box center [629, 272] width 127 height 117
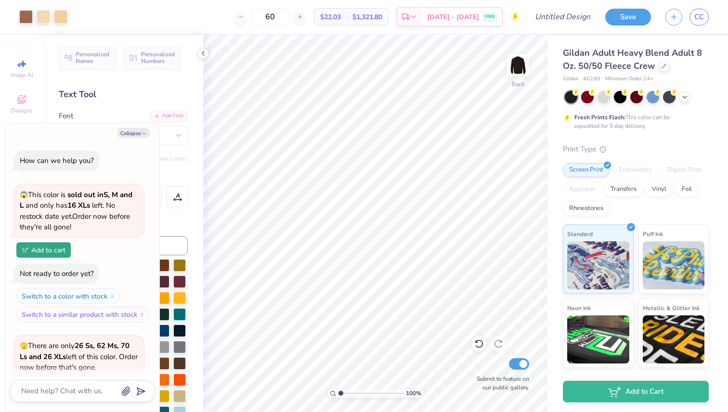
scroll to position [205, 0]
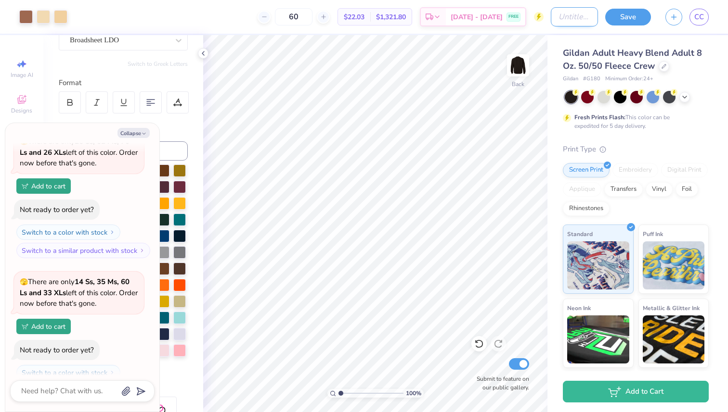
click at [551, 14] on input "Design Title" at bounding box center [574, 16] width 47 height 19
type input "F"
type textarea "x"
type input "Fa"
type textarea "x"
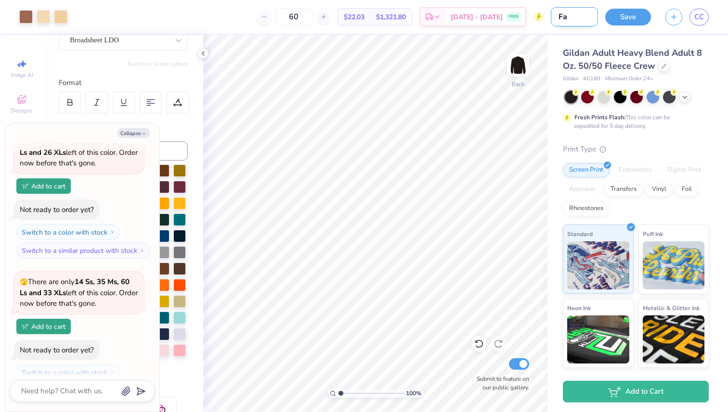
type input "Fal"
type textarea "x"
type input "Fall"
type textarea "x"
type input "Fall"
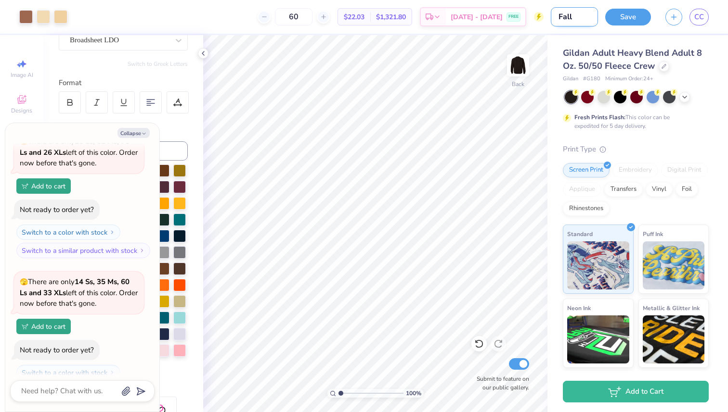
type textarea "x"
type input "Fall F"
type textarea "x"
type input "Fall Fe"
type textarea "x"
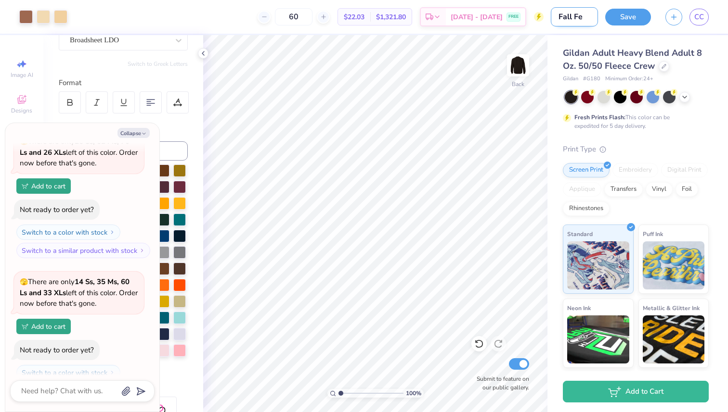
type input "Fall Fes"
type textarea "x"
type input "Fall Fest"
type textarea "x"
type input "Fall Festi"
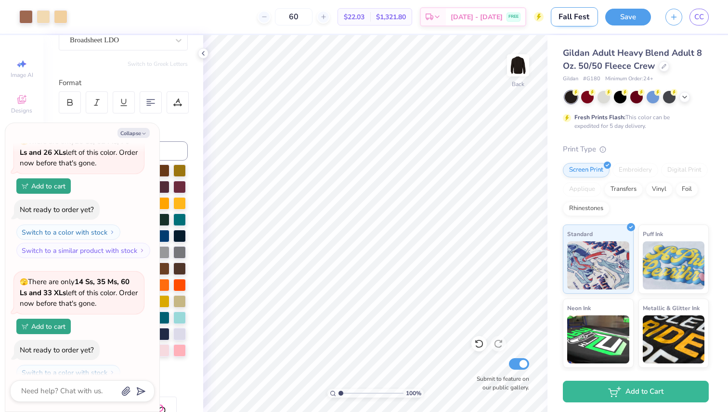
type textarea "x"
type input "Fall Festiv"
type textarea "x"
type input "Fall Festiva"
type textarea "x"
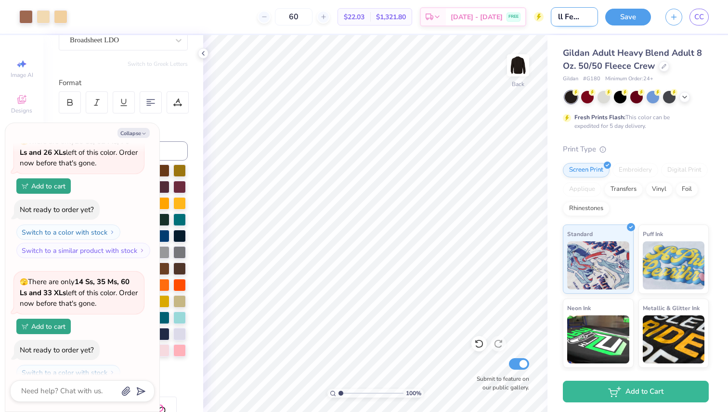
type input "Fall Festival"
type textarea "x"
type input "Fall Festival"
type textarea "x"
type input "Fall Festival 1"
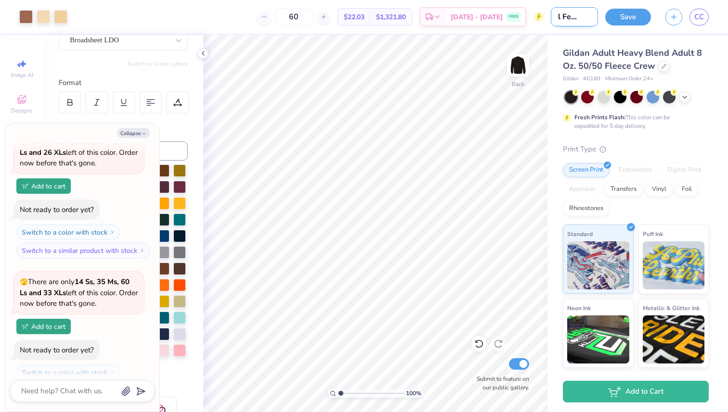
type textarea "x"
type input "Fall Festival 1"
click at [623, 15] on button "Save" at bounding box center [628, 15] width 46 height 17
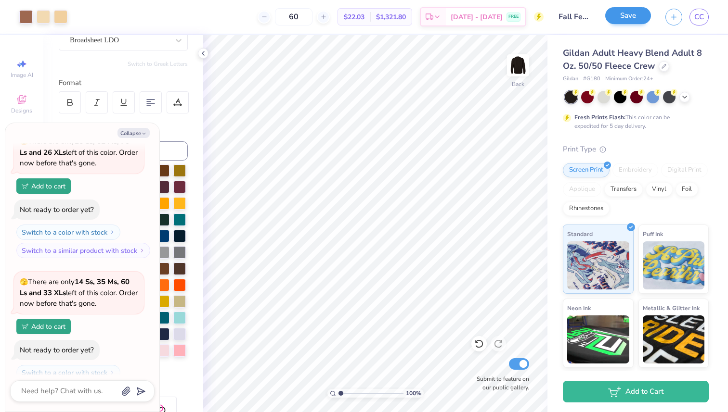
scroll to position [189, 0]
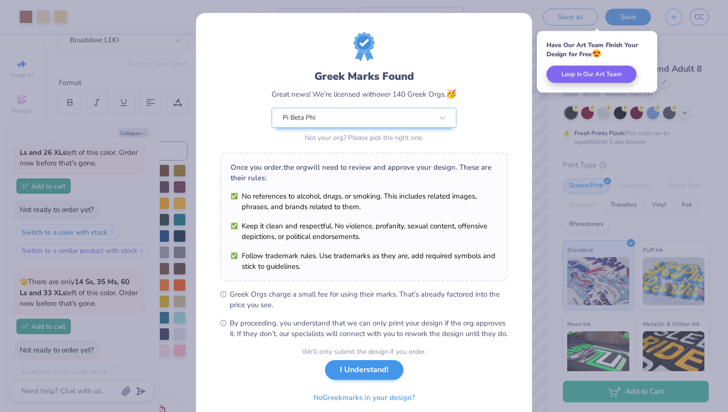
scroll to position [29, 0]
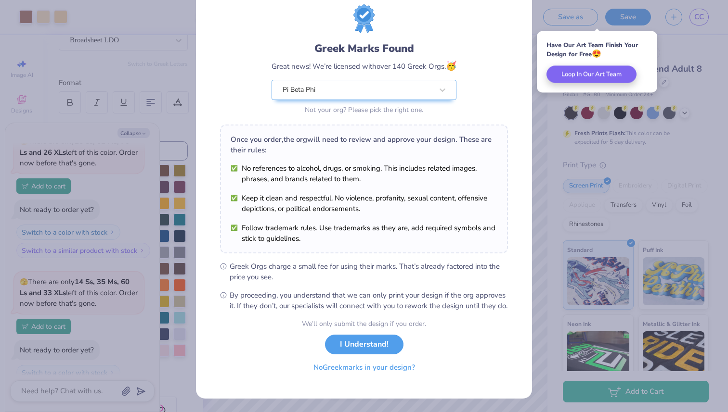
click at [369, 378] on button "No Greek marks in your design?" at bounding box center [364, 368] width 118 height 20
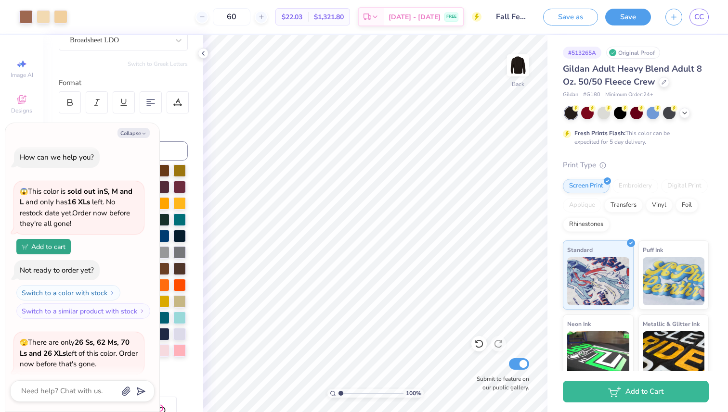
scroll to position [0, 0]
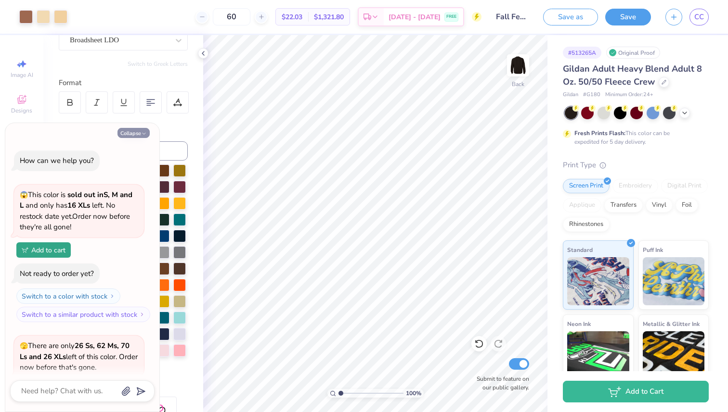
click at [136, 136] on button "Collapse" at bounding box center [133, 133] width 32 height 10
type textarea "x"
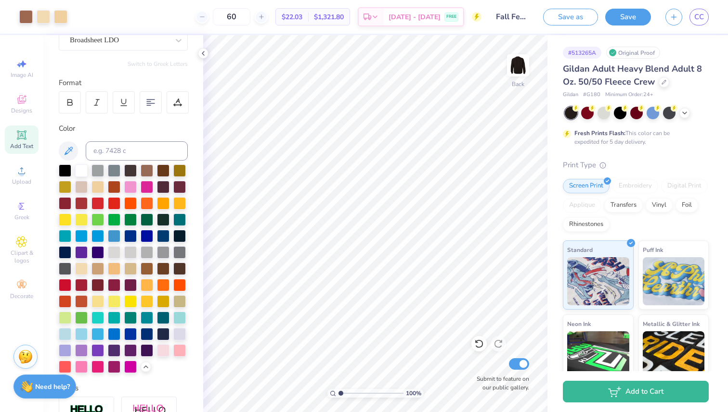
click at [569, 113] on div at bounding box center [571, 113] width 13 height 13
click at [685, 112] on polyline at bounding box center [684, 112] width 4 height 2
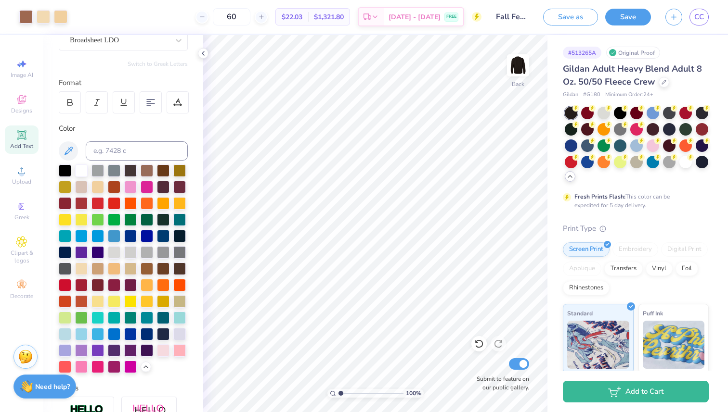
click at [569, 181] on div at bounding box center [570, 176] width 11 height 11
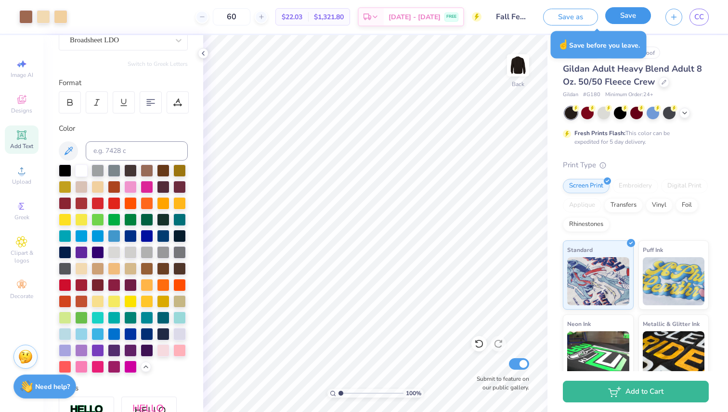
click at [624, 18] on button "Save" at bounding box center [628, 15] width 46 height 17
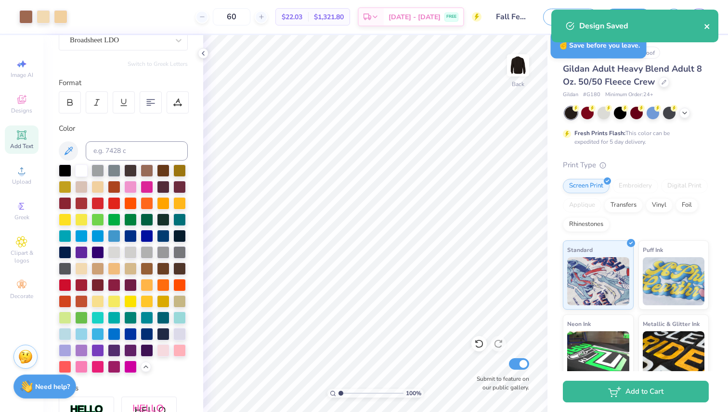
click at [708, 27] on icon "close" at bounding box center [707, 27] width 7 height 8
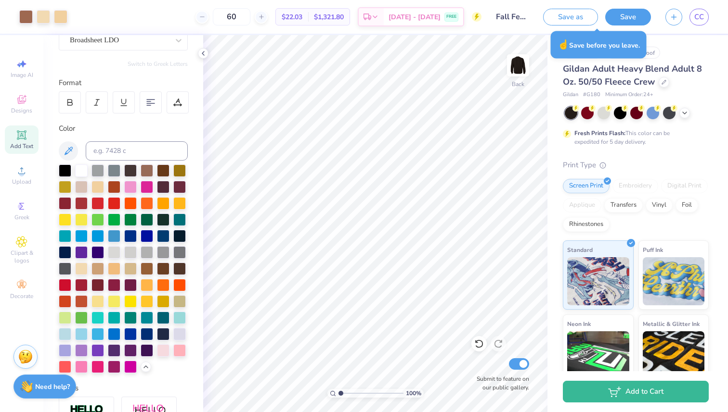
click at [701, 18] on div "Design Saved" at bounding box center [634, 30] width 171 height 44
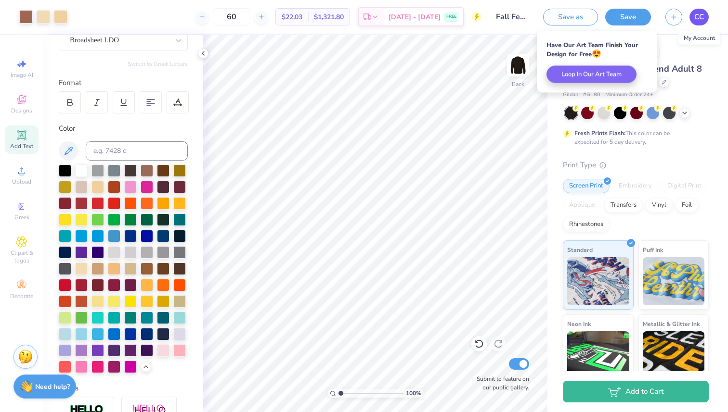
click at [695, 16] on span "CC" at bounding box center [699, 17] width 10 height 11
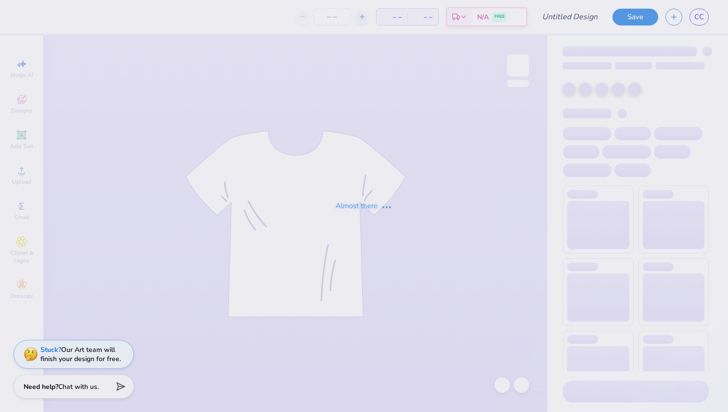
type input "ArrowSpike 2"
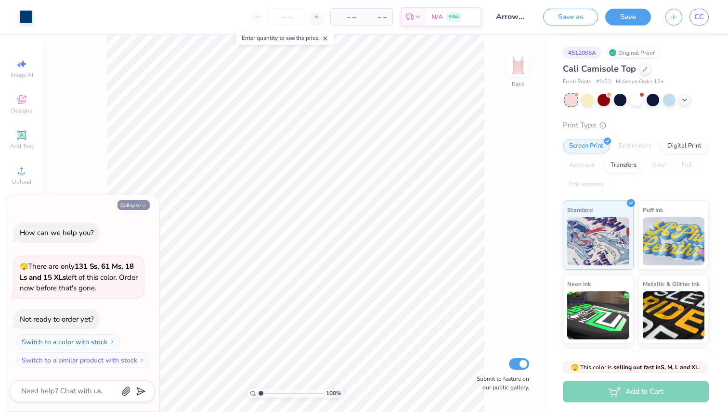
click at [134, 202] on button "Collapse" at bounding box center [133, 205] width 32 height 10
type textarea "x"
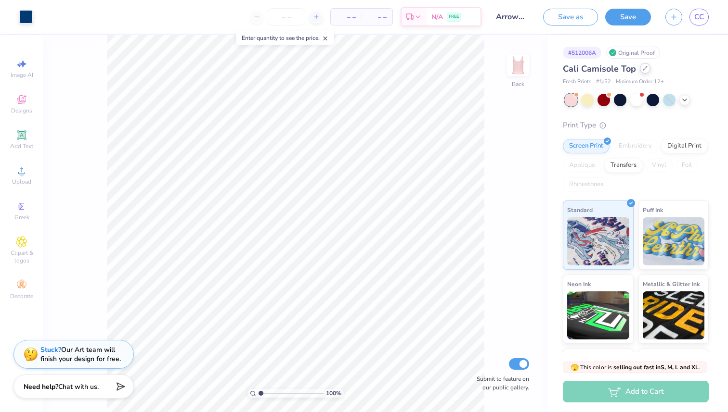
click at [644, 70] on icon at bounding box center [645, 68] width 5 height 5
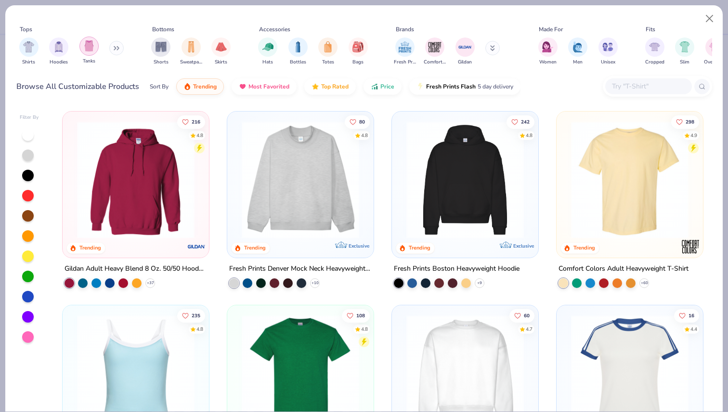
click at [86, 47] on img "filter for Tanks" at bounding box center [89, 45] width 11 height 11
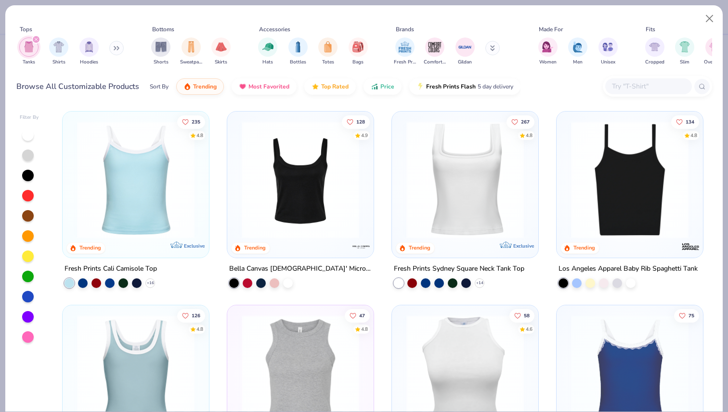
click at [157, 203] on img at bounding box center [135, 179] width 127 height 117
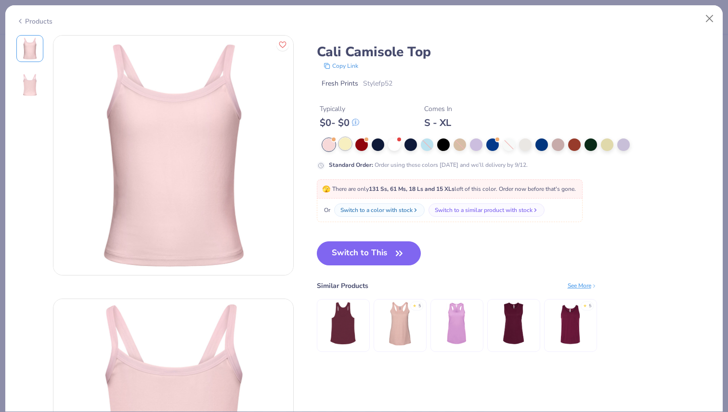
click at [350, 146] on div at bounding box center [345, 144] width 13 height 13
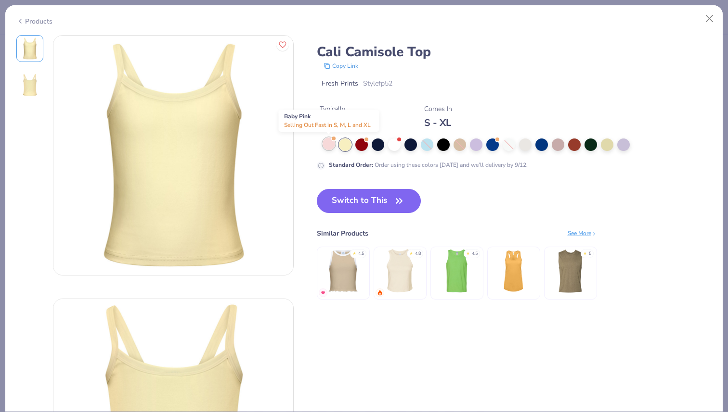
click at [330, 144] on div at bounding box center [328, 144] width 13 height 13
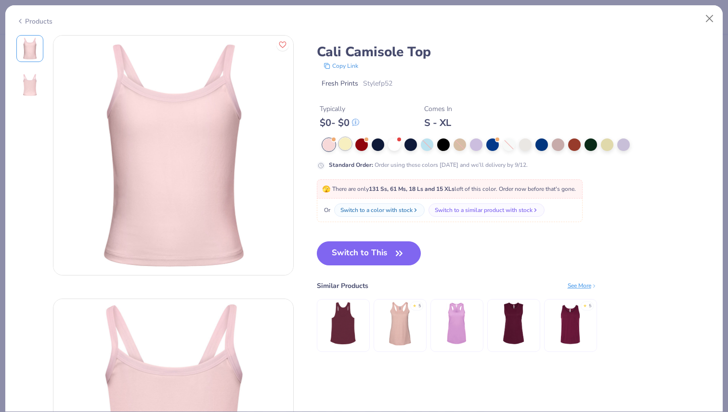
click at [347, 146] on div at bounding box center [345, 144] width 13 height 13
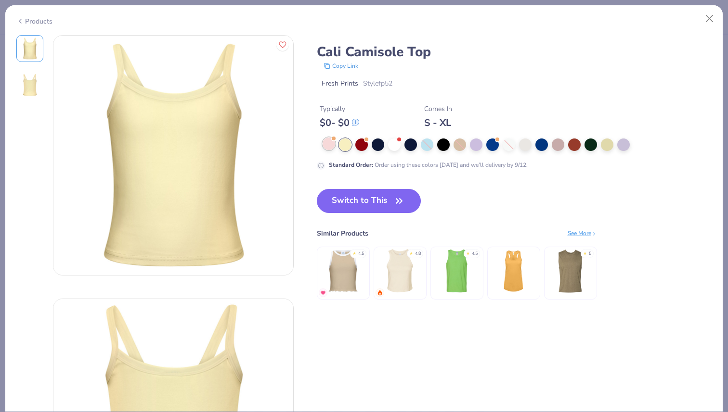
click at [332, 145] on div at bounding box center [328, 144] width 13 height 13
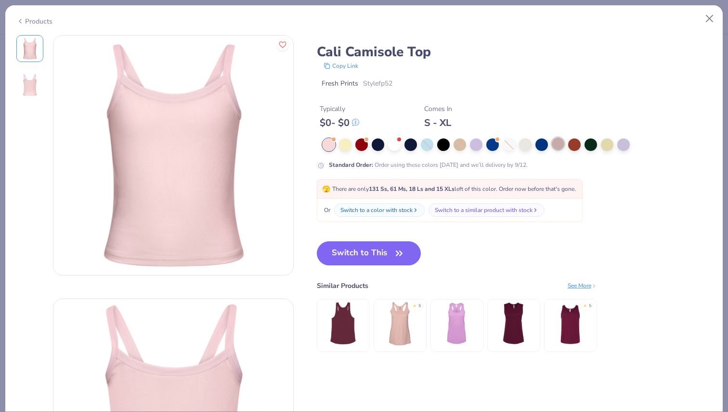
click at [558, 147] on div at bounding box center [558, 144] width 13 height 13
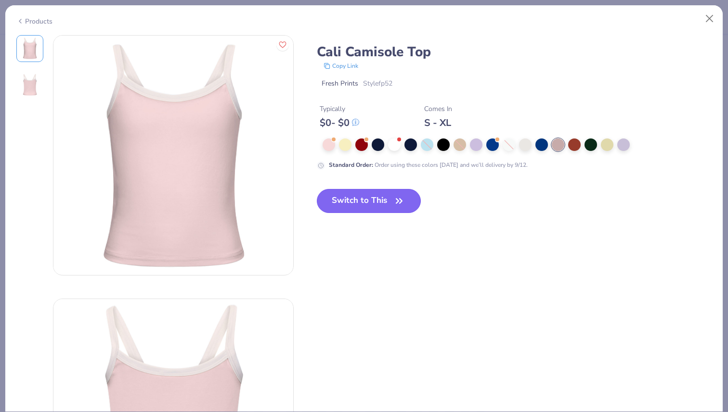
click at [391, 201] on button "Switch to This" at bounding box center [369, 201] width 104 height 24
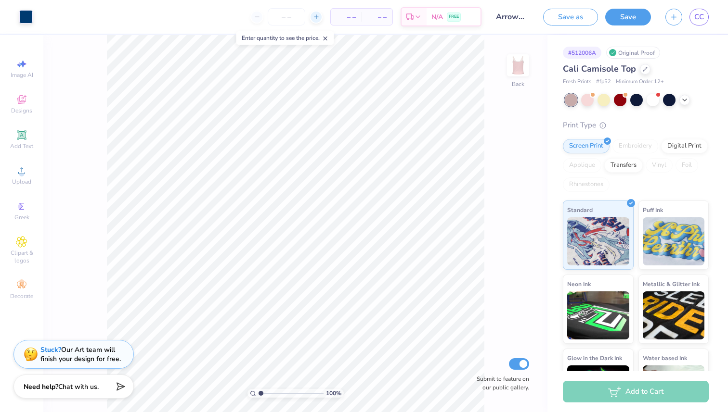
click at [316, 18] on line at bounding box center [316, 17] width 0 height 4
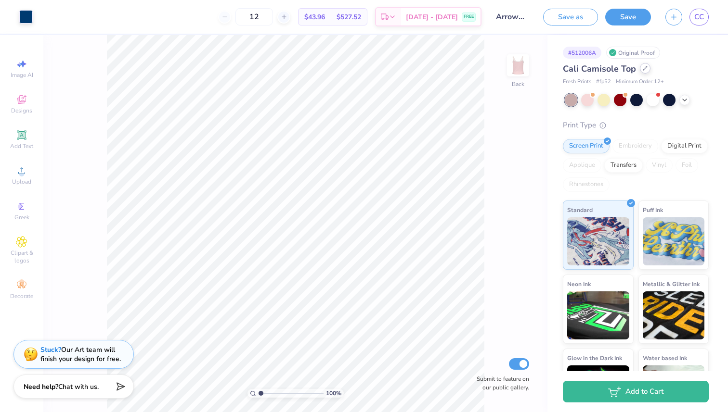
click at [647, 65] on div at bounding box center [645, 68] width 11 height 11
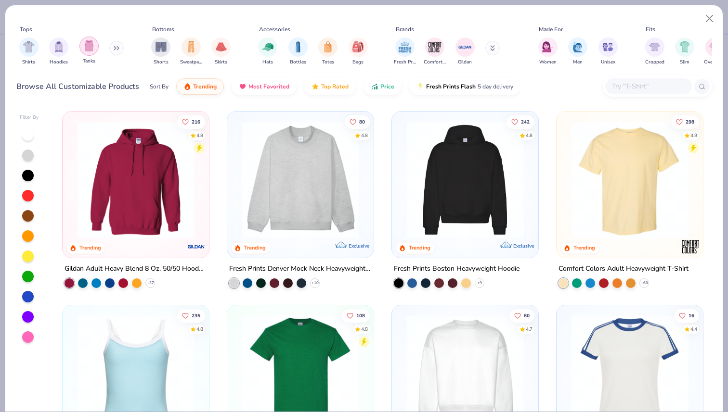
click at [89, 47] on img "filter for Tanks" at bounding box center [89, 45] width 11 height 11
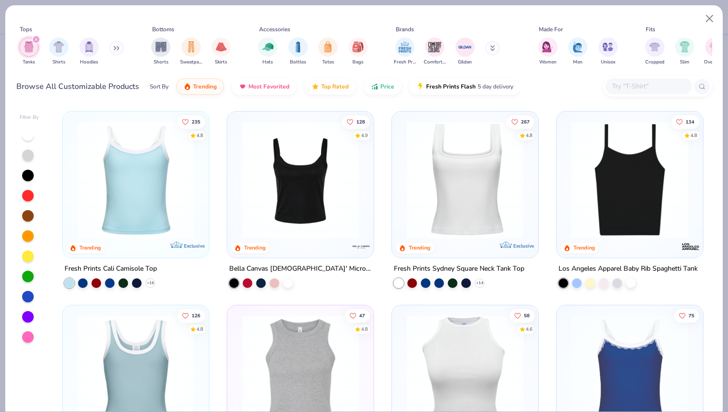
click at [171, 188] on img at bounding box center [135, 179] width 127 height 117
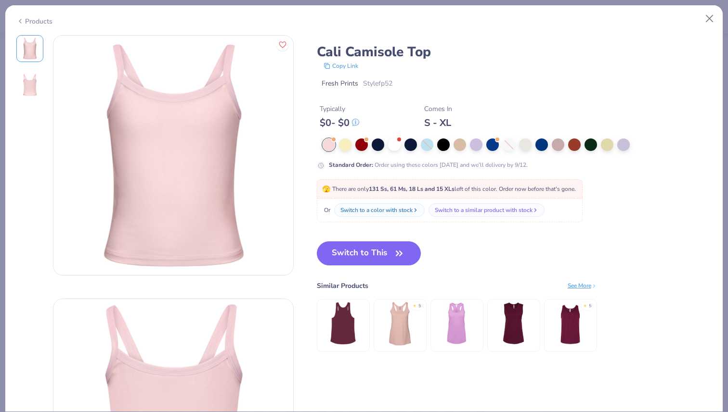
click at [359, 119] on icon at bounding box center [355, 122] width 7 height 7
click at [710, 17] on button "Close" at bounding box center [709, 19] width 18 height 18
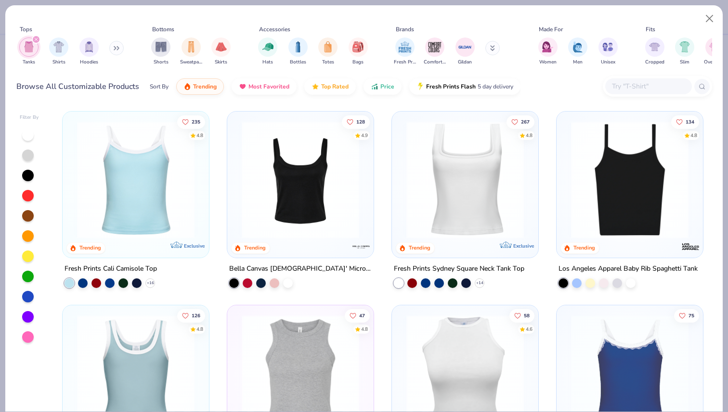
click at [297, 175] on img at bounding box center [300, 179] width 127 height 117
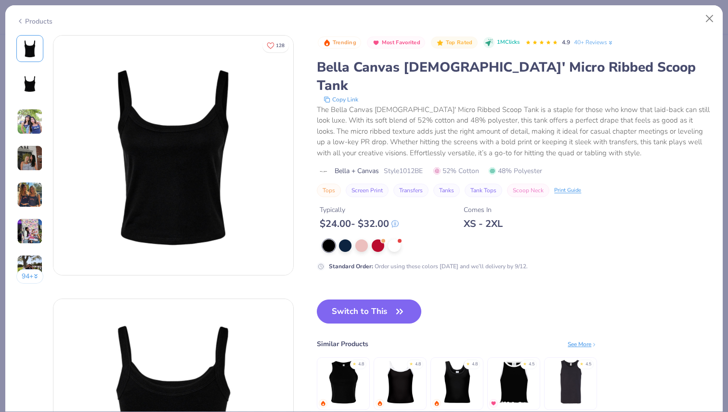
click at [34, 123] on img at bounding box center [30, 122] width 26 height 26
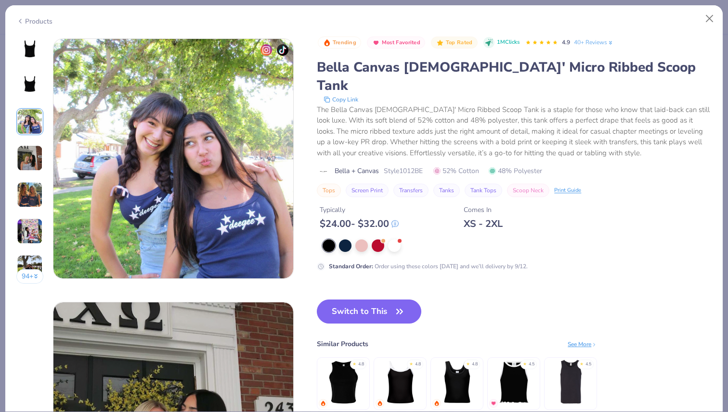
scroll to position [527, 0]
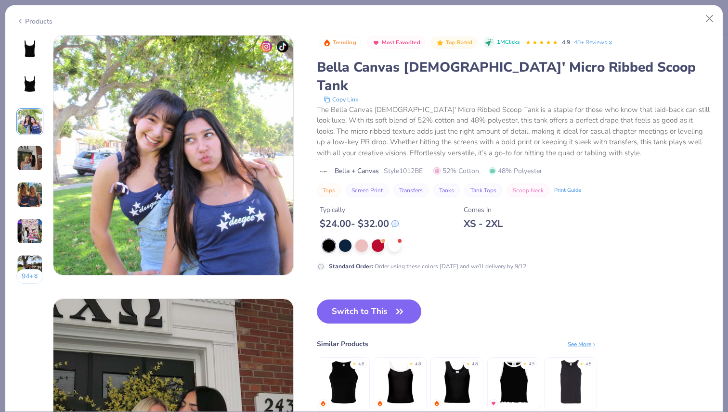
click at [32, 155] on img at bounding box center [30, 158] width 26 height 26
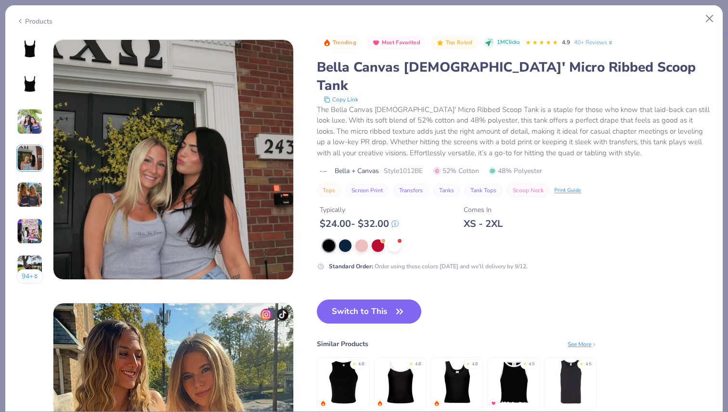
scroll to position [791, 0]
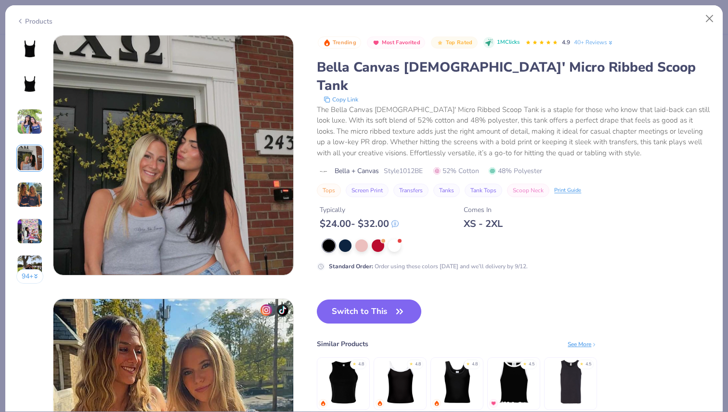
click at [31, 184] on img at bounding box center [30, 195] width 26 height 26
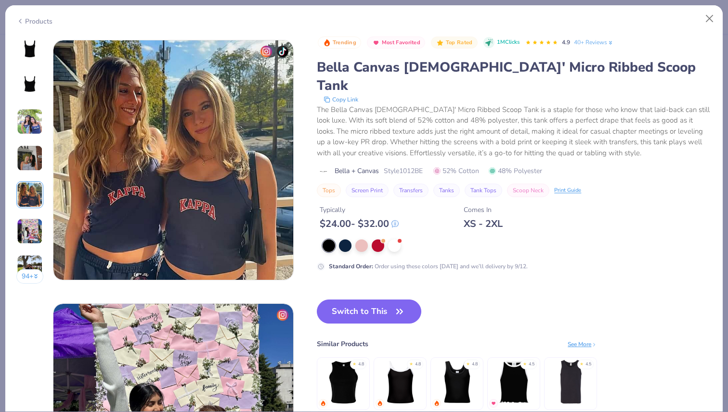
scroll to position [1055, 0]
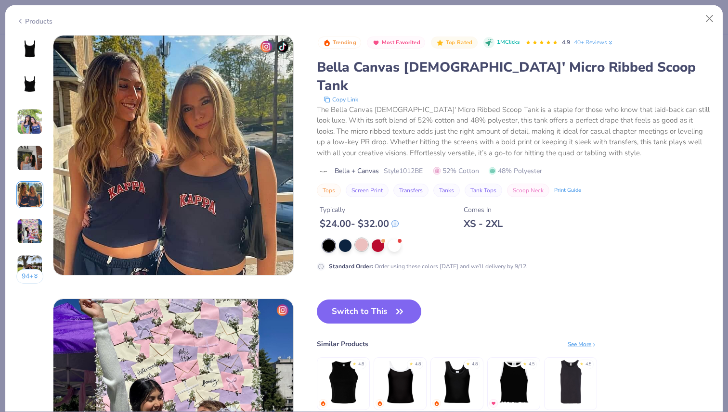
click at [364, 239] on div at bounding box center [361, 245] width 13 height 13
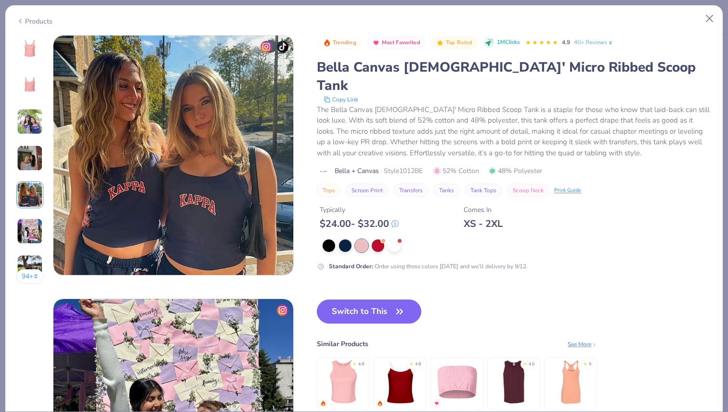
click at [722, 13] on div "Products 94 + 128 DB Delta Gamma, California State University, Long Beach AU Al…" at bounding box center [364, 209] width 718 height 408
click at [712, 18] on button "Close" at bounding box center [709, 19] width 18 height 18
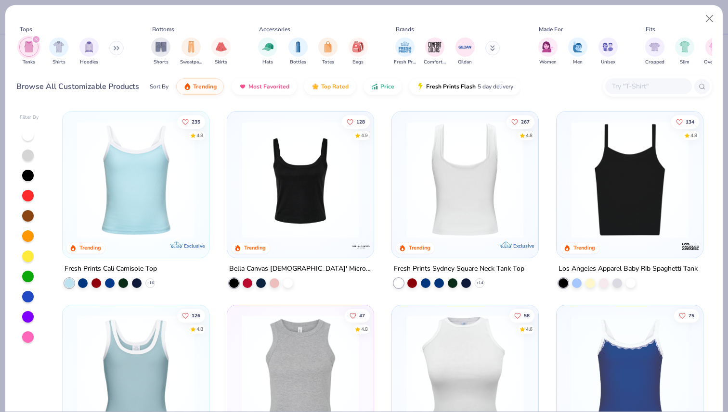
click at [458, 190] on img at bounding box center [464, 179] width 127 height 117
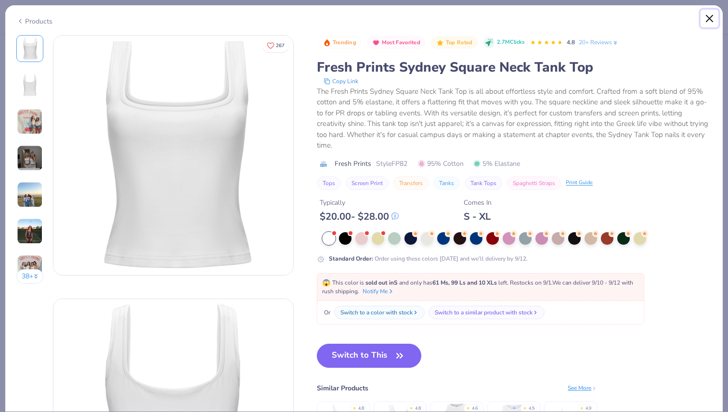
click at [713, 18] on button "Close" at bounding box center [709, 19] width 18 height 18
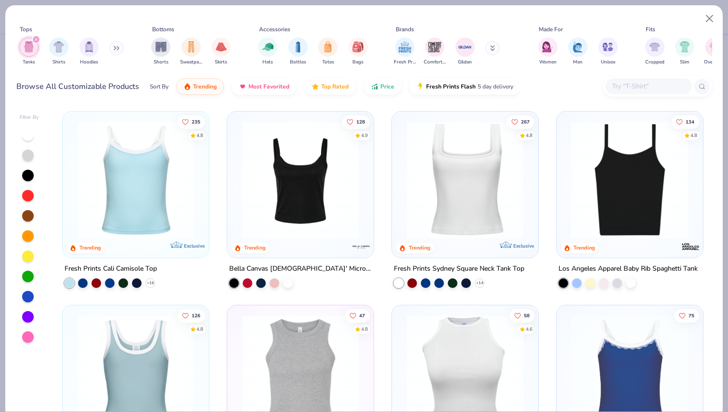
click at [609, 174] on img at bounding box center [629, 179] width 127 height 117
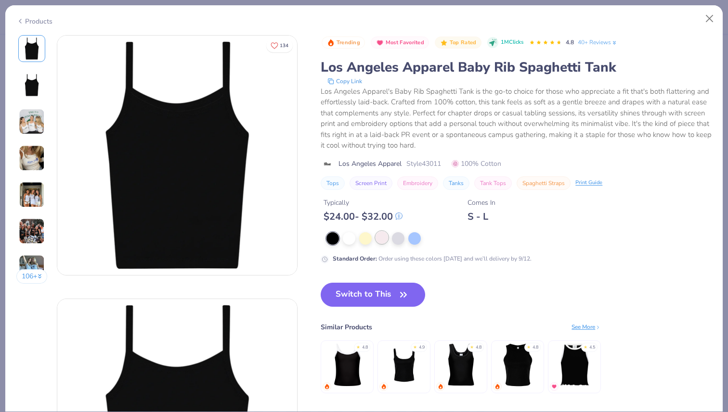
click at [382, 238] on div at bounding box center [381, 237] width 13 height 13
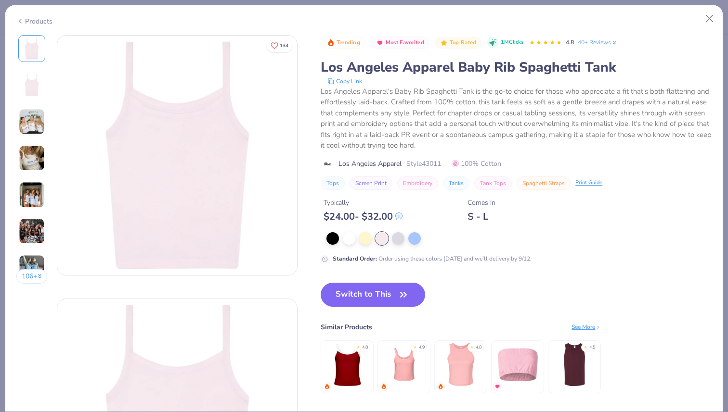
click at [31, 130] on img at bounding box center [32, 122] width 26 height 26
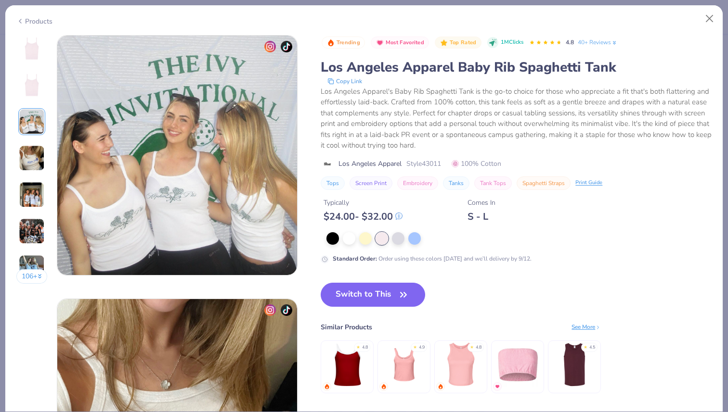
click at [28, 154] on img at bounding box center [32, 158] width 26 height 26
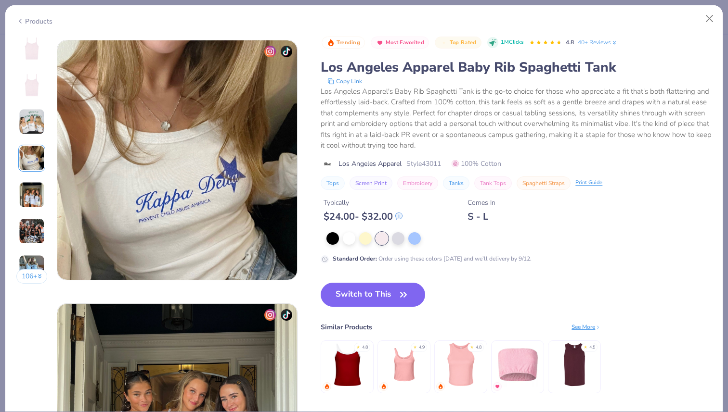
scroll to position [791, 0]
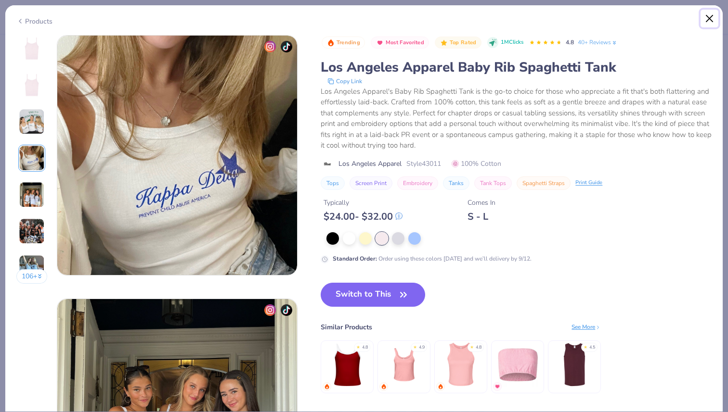
click at [709, 21] on button "Close" at bounding box center [709, 19] width 18 height 18
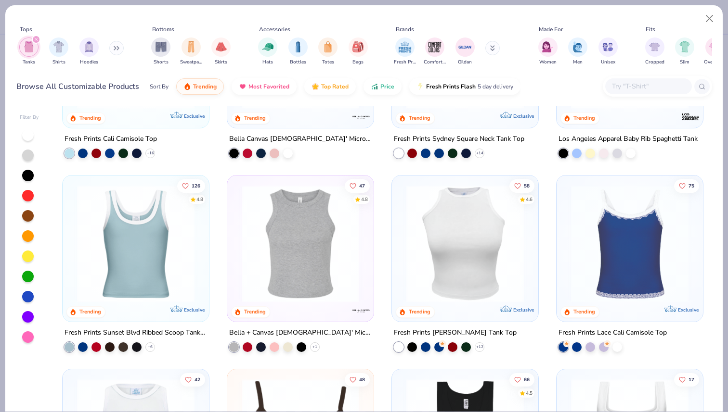
scroll to position [131, 0]
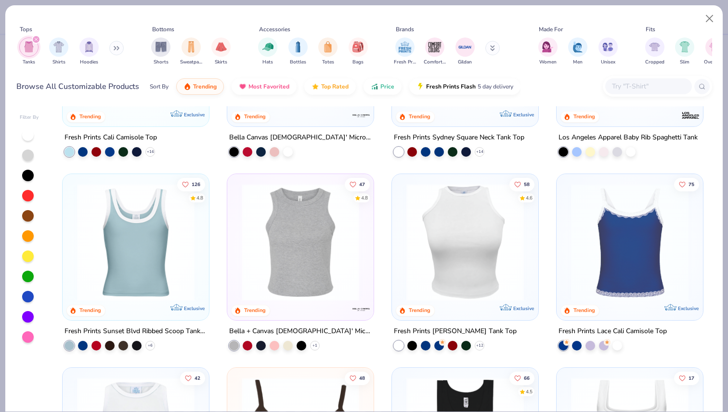
click at [154, 265] on img at bounding box center [135, 242] width 127 height 117
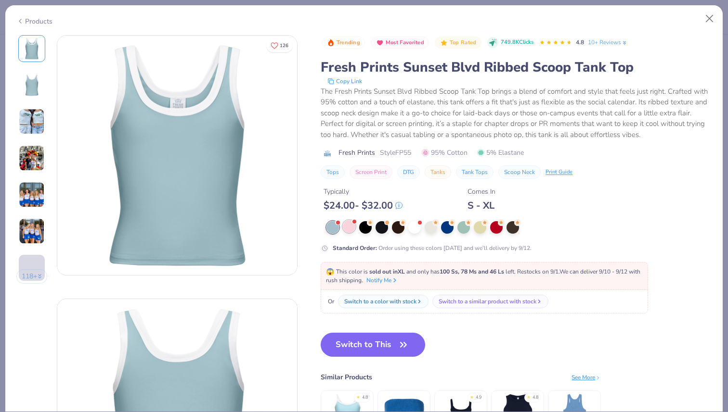
click at [351, 230] on div at bounding box center [349, 226] width 13 height 13
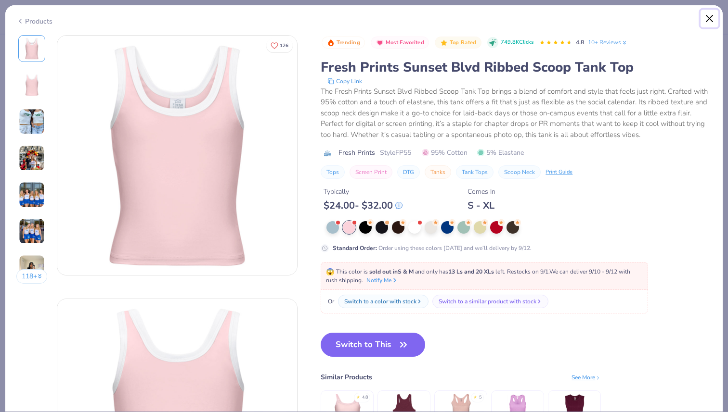
click at [706, 22] on button "Close" at bounding box center [709, 19] width 18 height 18
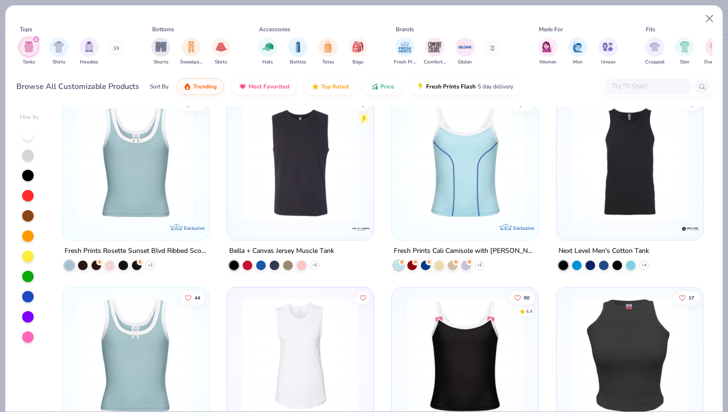
scroll to position [982, 0]
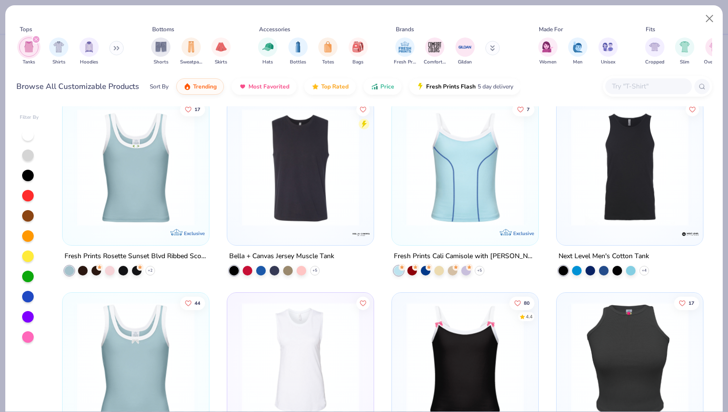
click at [128, 225] on div at bounding box center [135, 170] width 137 height 132
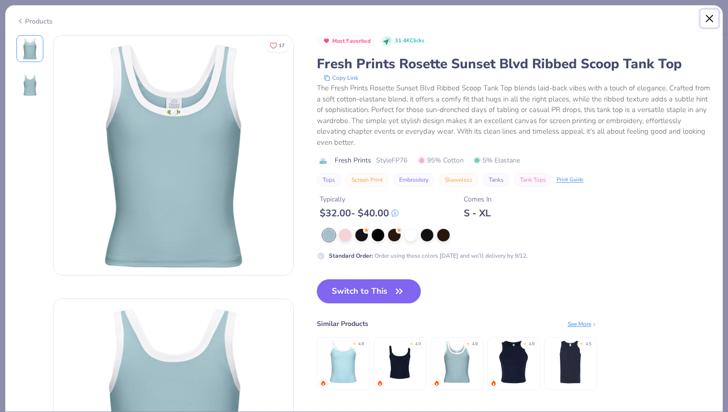
click at [713, 16] on button "Close" at bounding box center [709, 19] width 18 height 18
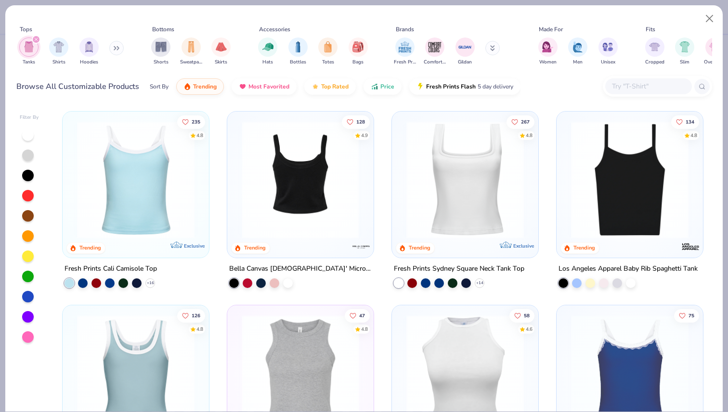
click at [328, 194] on img at bounding box center [300, 179] width 127 height 117
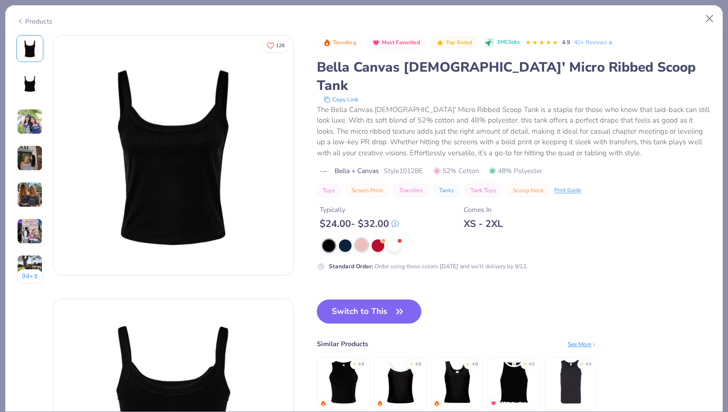
click at [364, 239] on div at bounding box center [361, 245] width 13 height 13
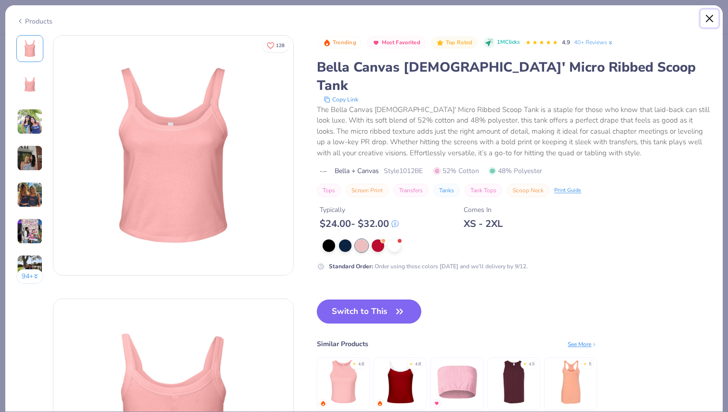
click at [707, 26] on button "Close" at bounding box center [709, 19] width 18 height 18
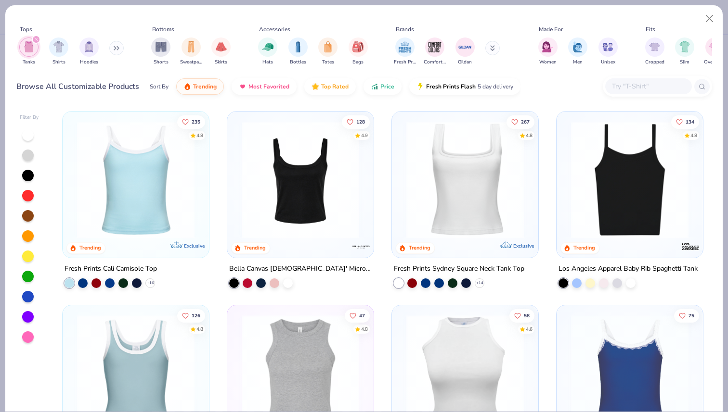
click at [627, 161] on img at bounding box center [629, 179] width 127 height 117
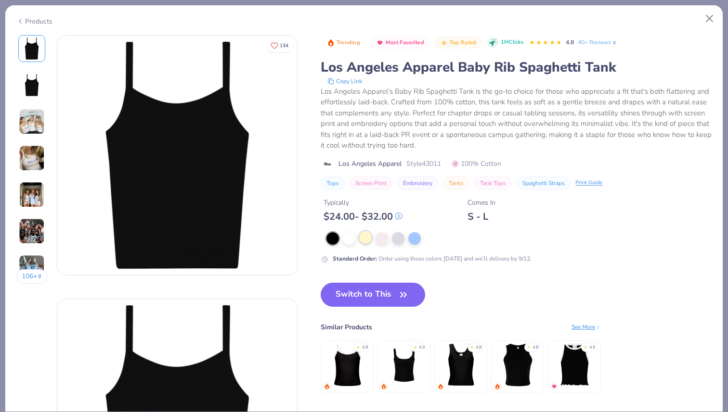
click at [371, 243] on div at bounding box center [365, 237] width 13 height 13
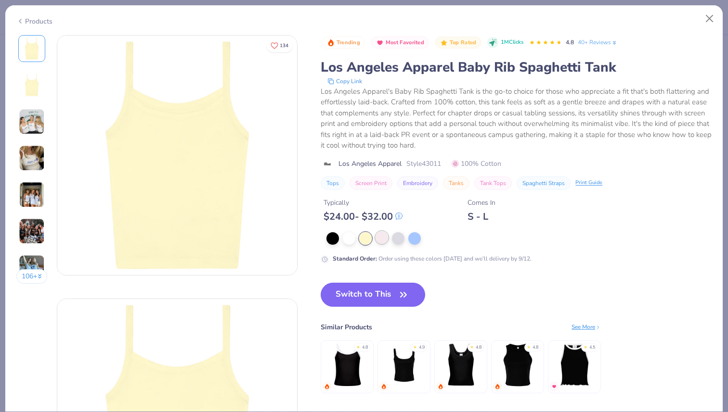
click at [387, 243] on div at bounding box center [381, 237] width 13 height 13
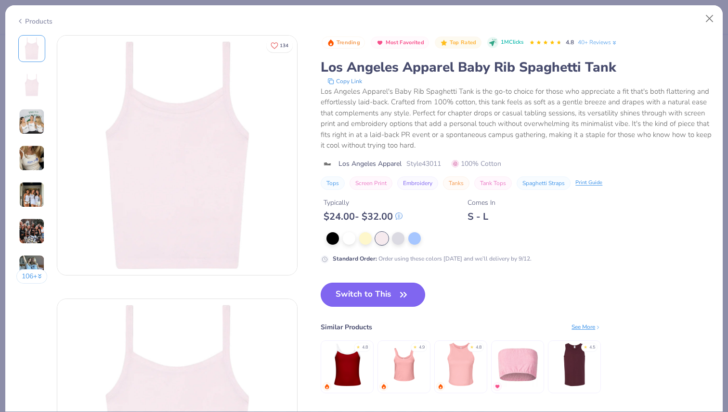
click at [364, 296] on button "Switch to This" at bounding box center [373, 295] width 104 height 24
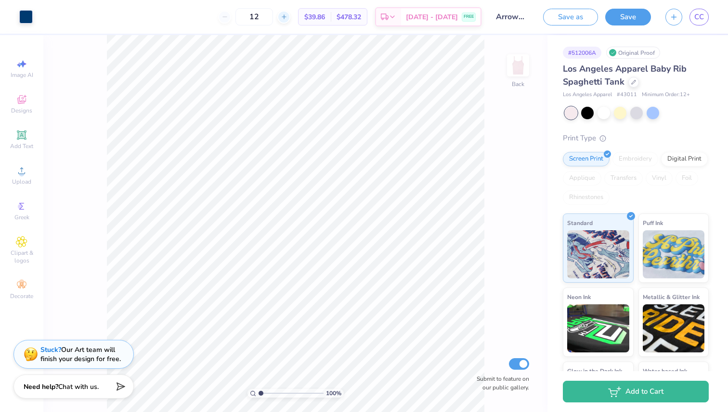
click at [284, 19] on line at bounding box center [284, 17] width 0 height 4
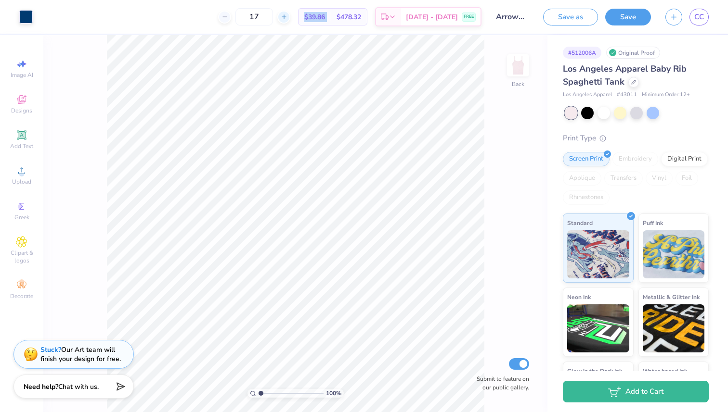
click at [284, 19] on line at bounding box center [284, 17] width 0 height 4
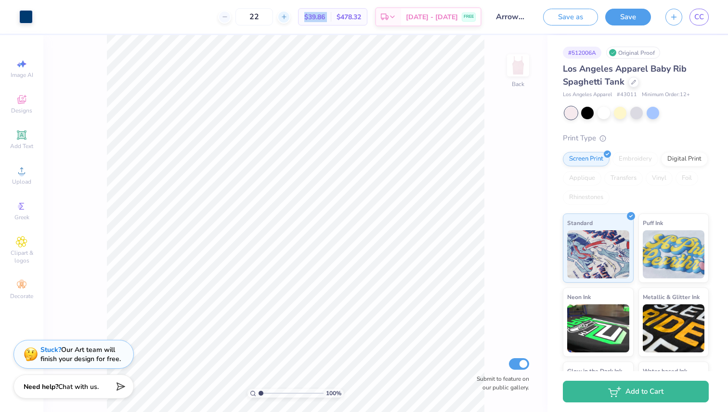
click at [284, 19] on line at bounding box center [284, 17] width 0 height 4
click at [283, 16] on input "24" at bounding box center [287, 16] width 38 height 17
type input "2"
type input "40"
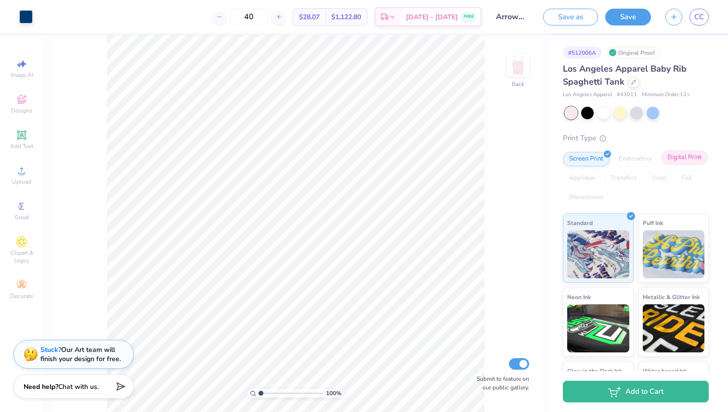
click at [688, 155] on div "Digital Print" at bounding box center [684, 158] width 47 height 14
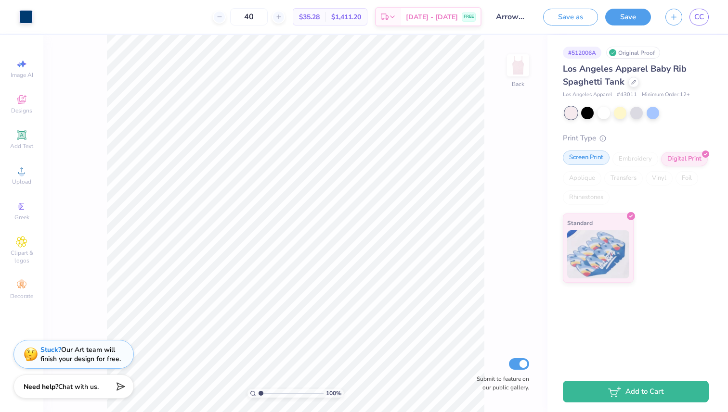
click at [594, 158] on div "Screen Print" at bounding box center [586, 158] width 47 height 14
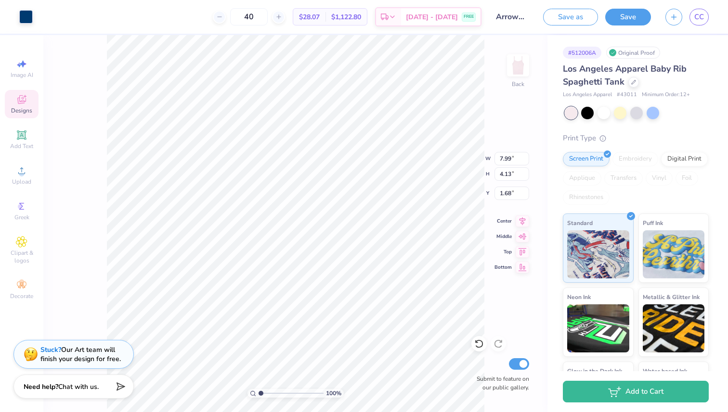
type input "7.99"
type input "4.13"
type input "8.75"
type input "4.53"
type input "1.97"
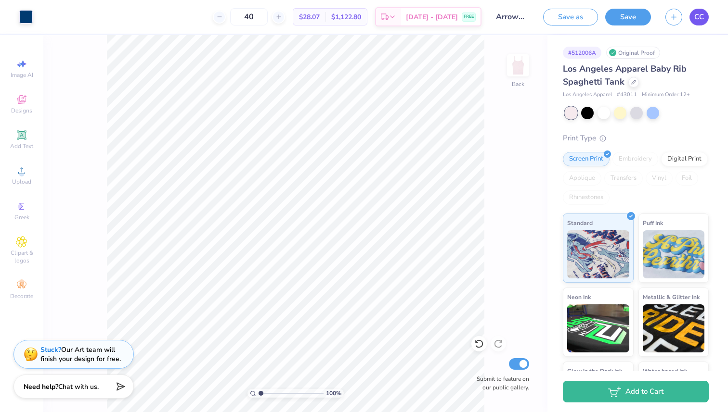
click at [693, 17] on link "CC" at bounding box center [698, 17] width 19 height 17
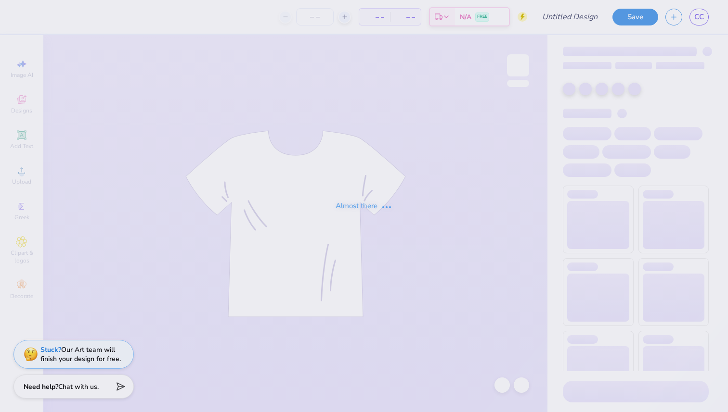
type input "Fall Festival 1"
type input "60"
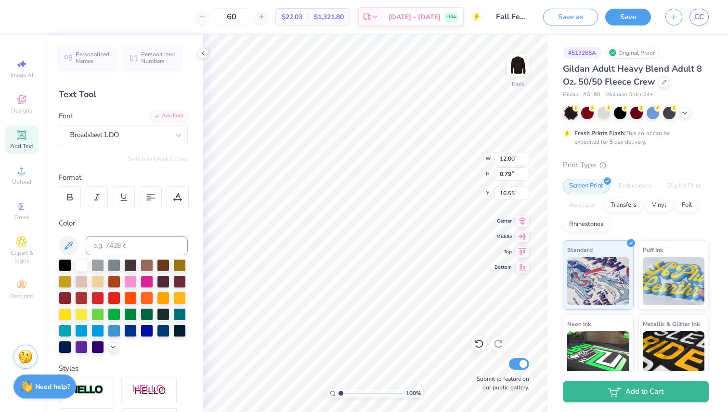
type textarea "PUMPKIN BASH 2025"
